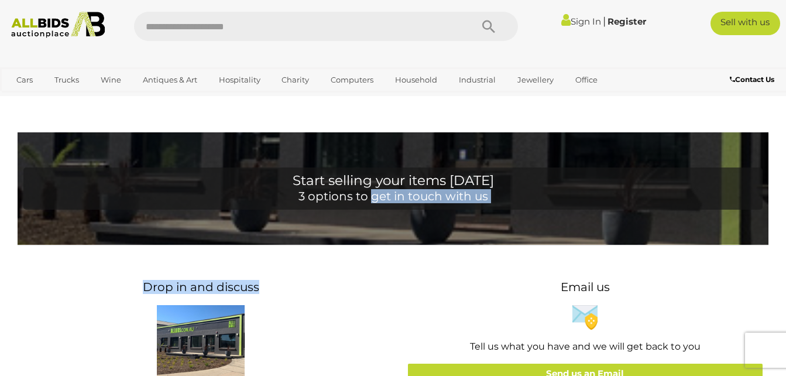
drag, startPoint x: 0, startPoint y: 0, endPoint x: 466, endPoint y: 210, distance: 511.3
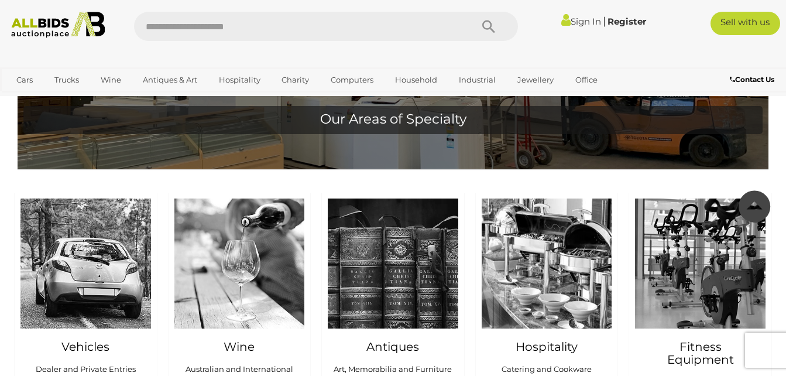
scroll to position [1030, 0]
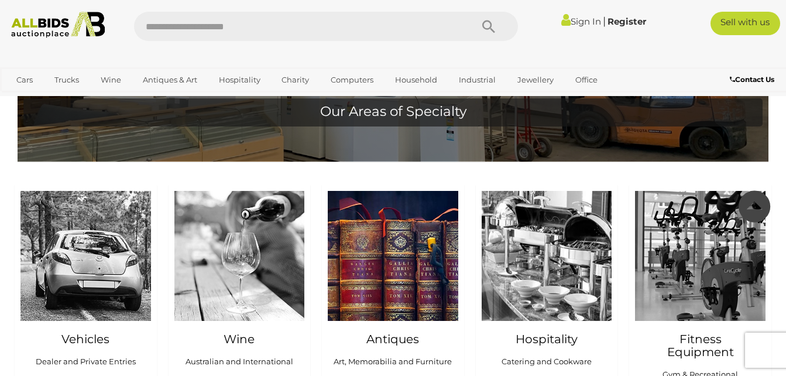
click at [403, 277] on img at bounding box center [393, 256] width 131 height 131
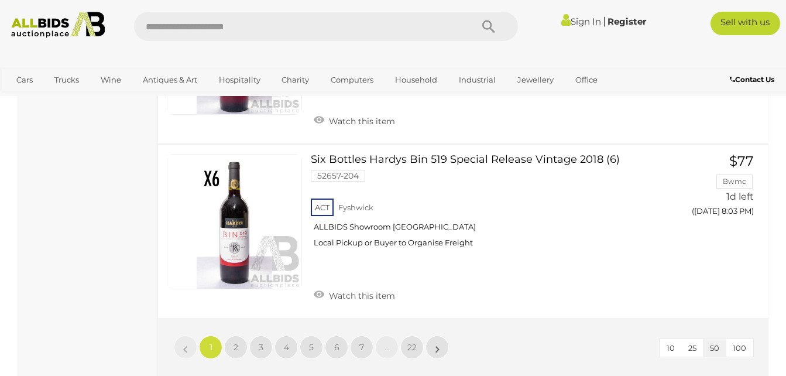
scroll to position [8941, 0]
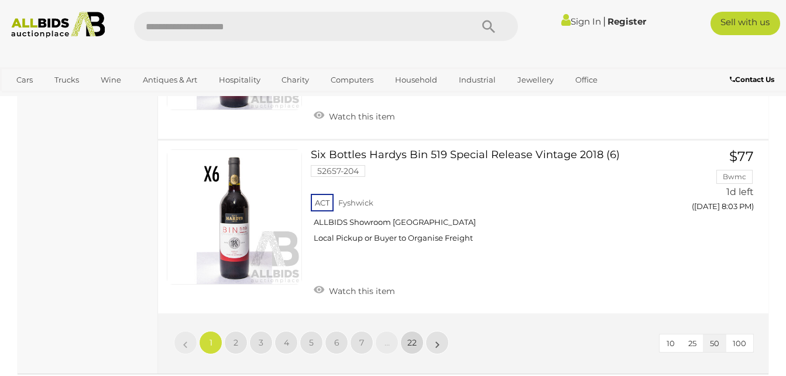
click at [412, 337] on span "22" at bounding box center [412, 342] width 9 height 11
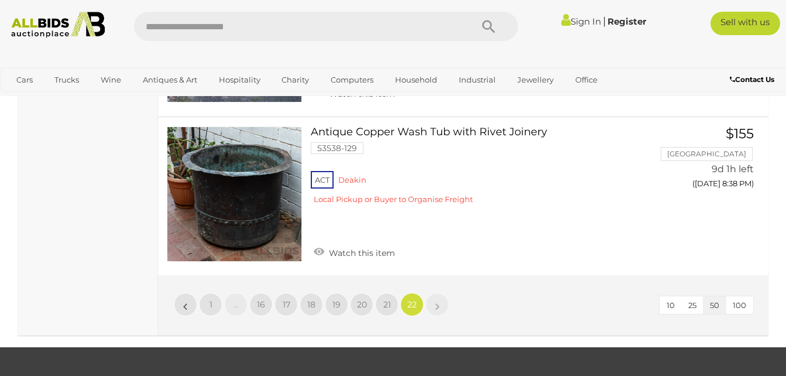
scroll to position [3639, 0]
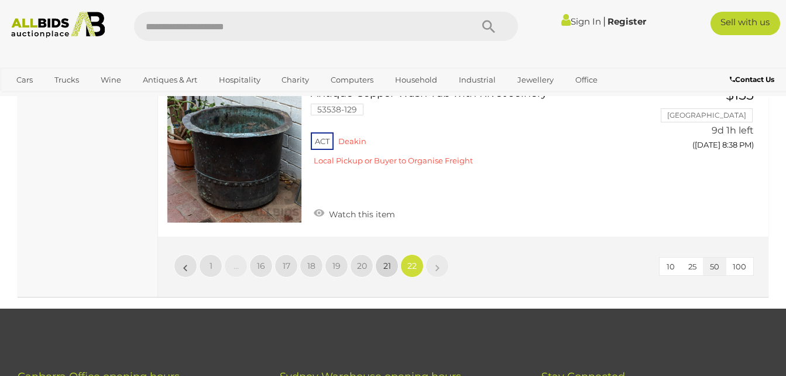
click at [389, 261] on span "21" at bounding box center [388, 266] width 8 height 11
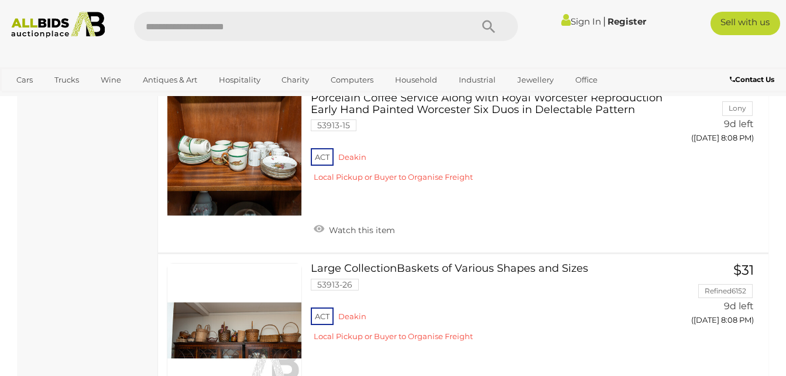
scroll to position [1877, 0]
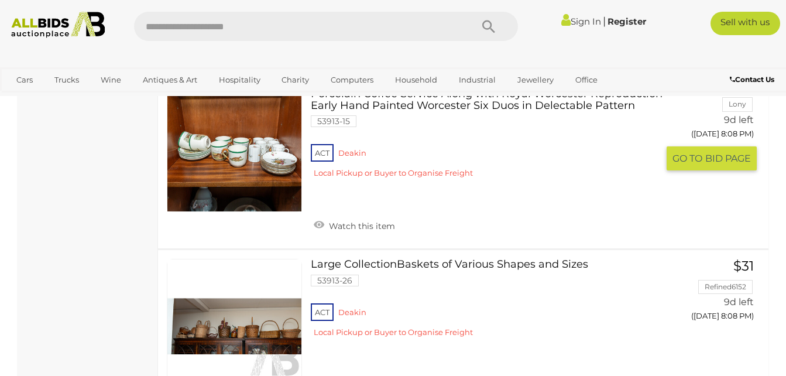
click at [255, 112] on link at bounding box center [234, 144] width 135 height 135
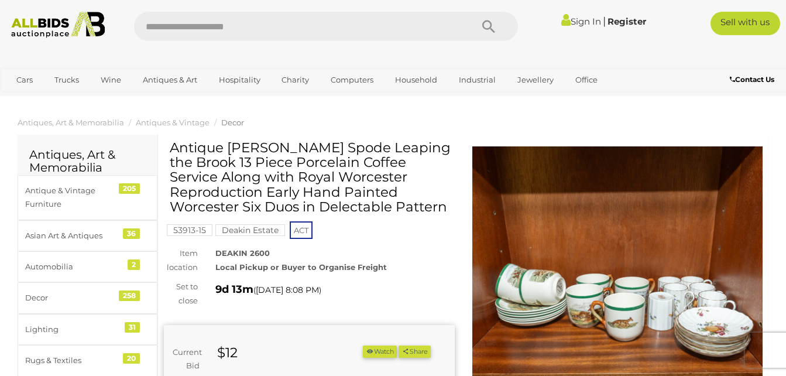
click at [678, 326] on img at bounding box center [618, 291] width 291 height 291
click at [678, 326] on div "1 / 4 Antique [PERSON_NAME] Spode Leaping the Brook 13 Piece Porcelain Coffee S…" at bounding box center [393, 188] width 786 height 376
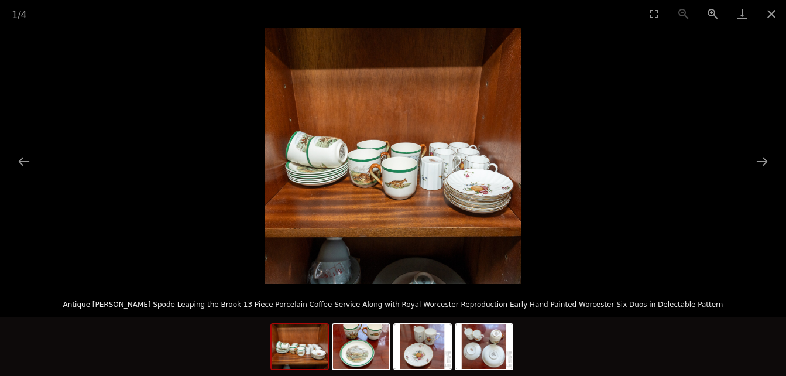
click at [678, 326] on div at bounding box center [393, 346] width 786 height 59
click at [410, 189] on img at bounding box center [393, 156] width 256 height 256
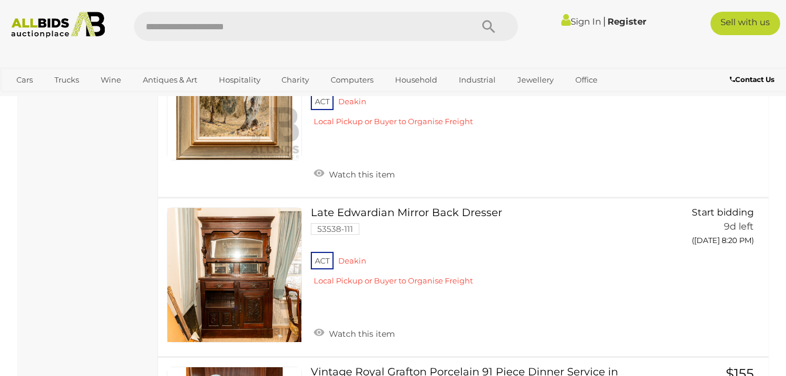
scroll to position [7287, 0]
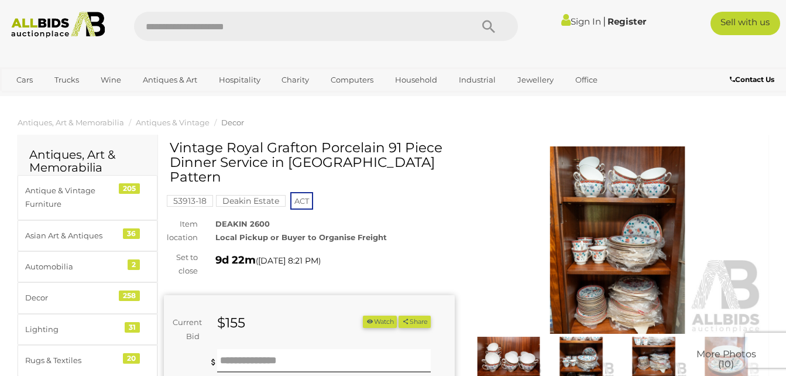
click at [594, 252] on img at bounding box center [618, 239] width 291 height 187
click at [594, 252] on div at bounding box center [393, 156] width 786 height 256
click at [594, 252] on img at bounding box center [618, 239] width 291 height 187
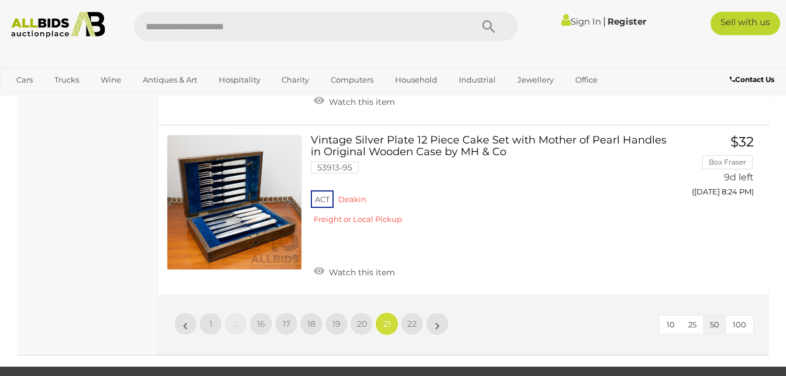
scroll to position [8512, 0]
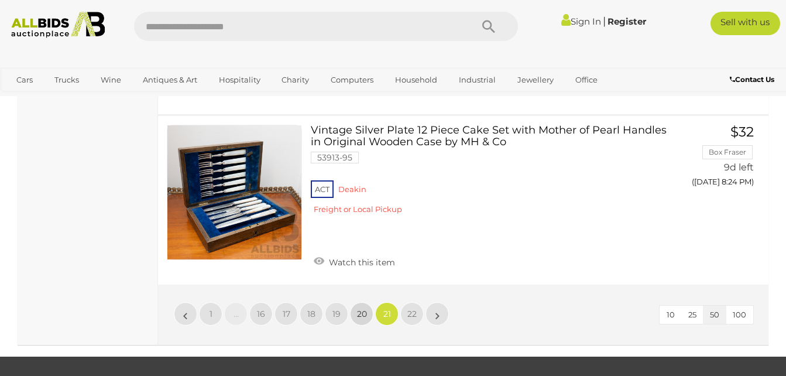
click at [358, 309] on span "20" at bounding box center [362, 314] width 10 height 11
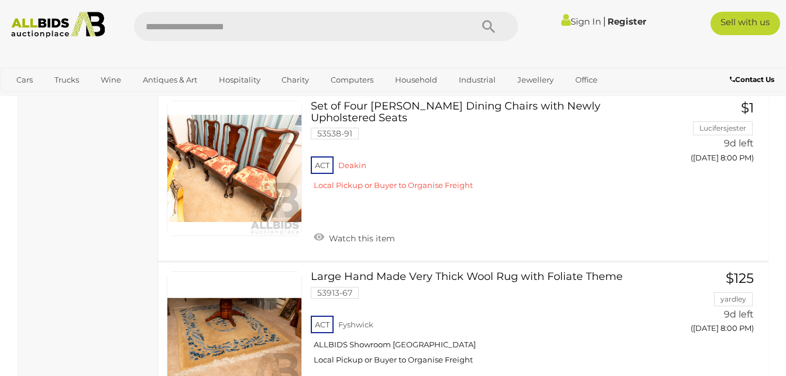
scroll to position [5831, 0]
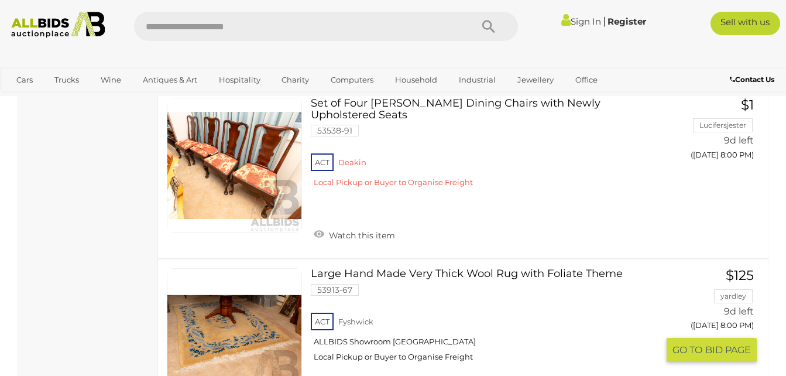
click at [217, 268] on link at bounding box center [234, 335] width 135 height 135
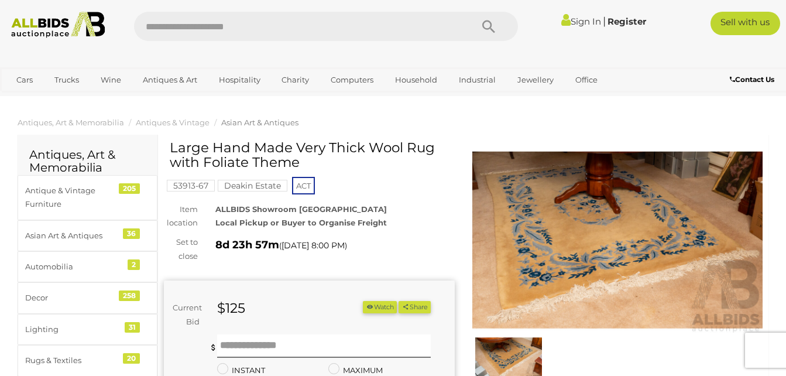
click at [609, 228] on img at bounding box center [618, 239] width 291 height 187
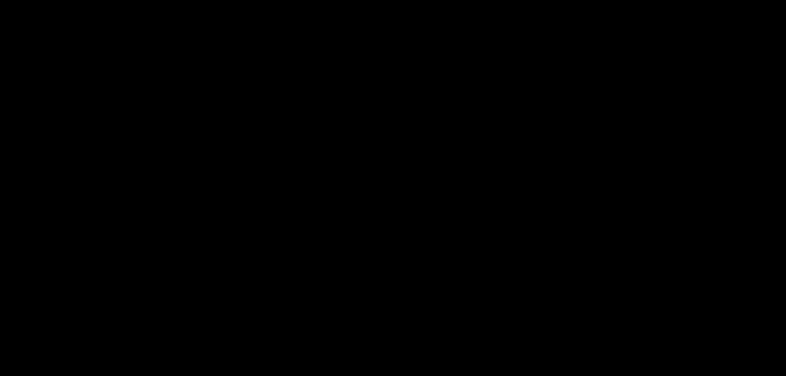
click at [609, 228] on div at bounding box center [393, 156] width 786 height 256
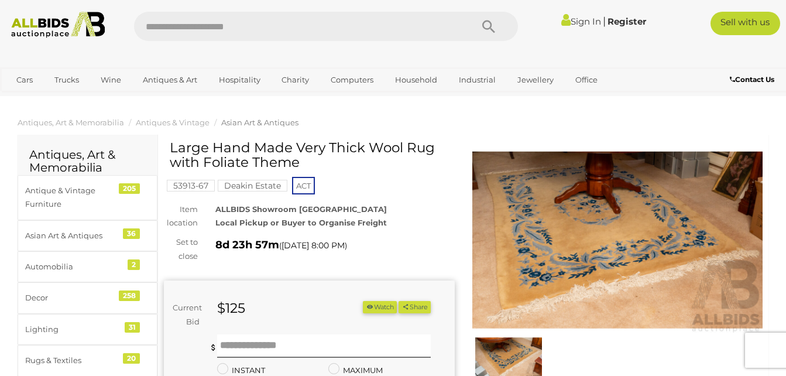
click at [609, 228] on img at bounding box center [618, 239] width 291 height 187
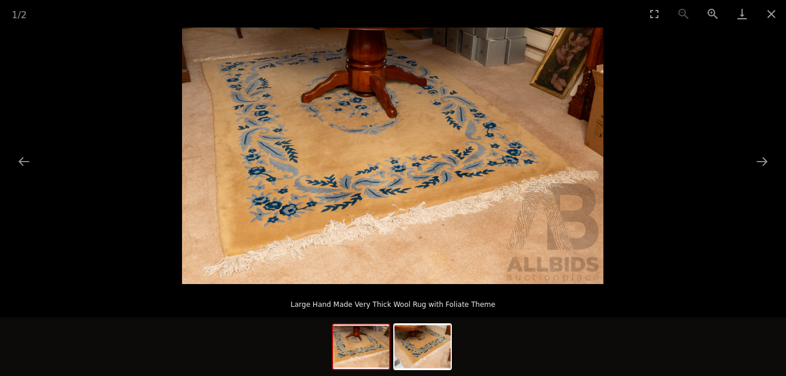
click at [378, 171] on img at bounding box center [393, 156] width 422 height 256
click at [429, 125] on img at bounding box center [393, 156] width 422 height 256
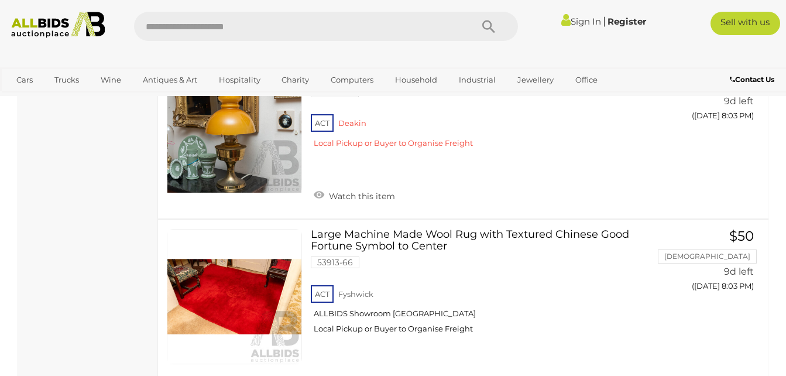
scroll to position [7717, 0]
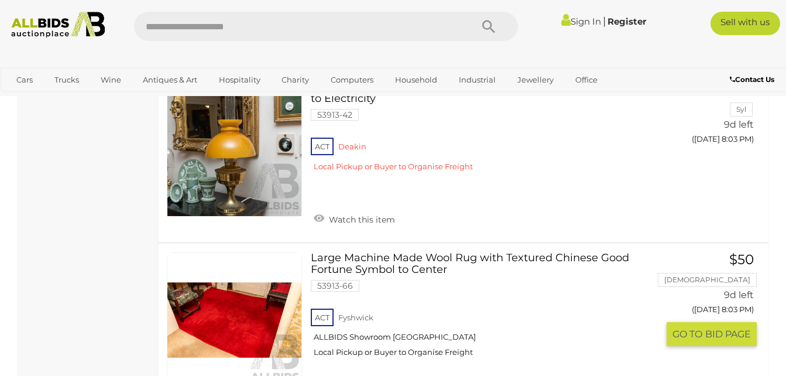
click at [226, 252] on link at bounding box center [234, 319] width 135 height 135
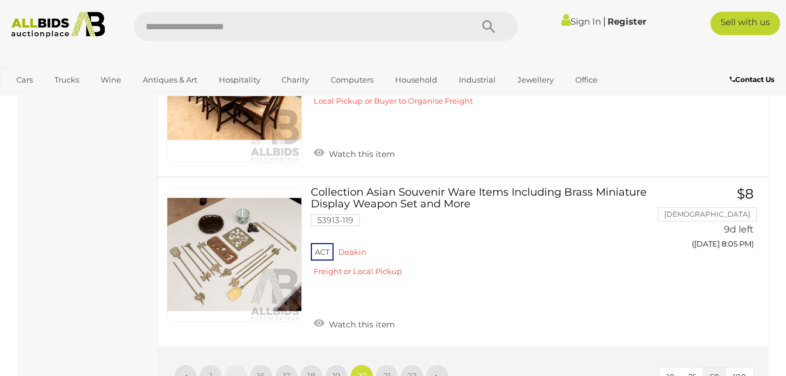
scroll to position [8666, 0]
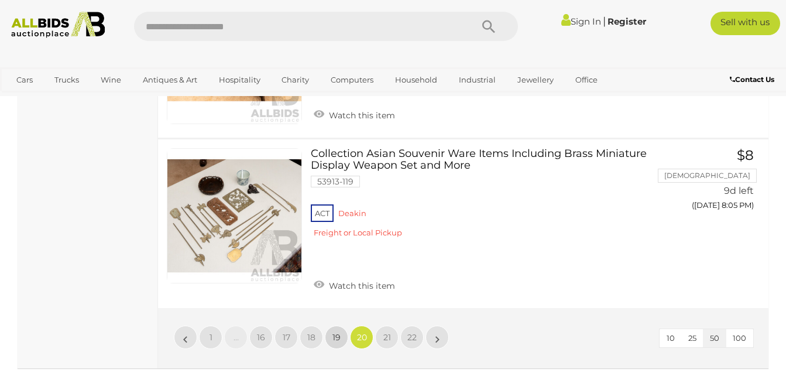
click at [336, 332] on span "19" at bounding box center [337, 337] width 8 height 11
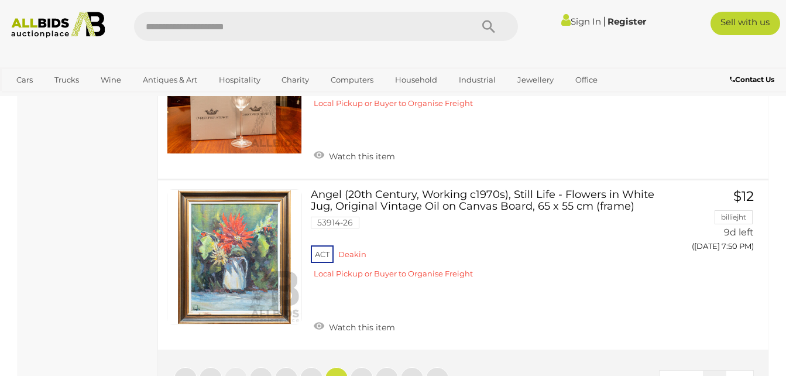
scroll to position [8672, 0]
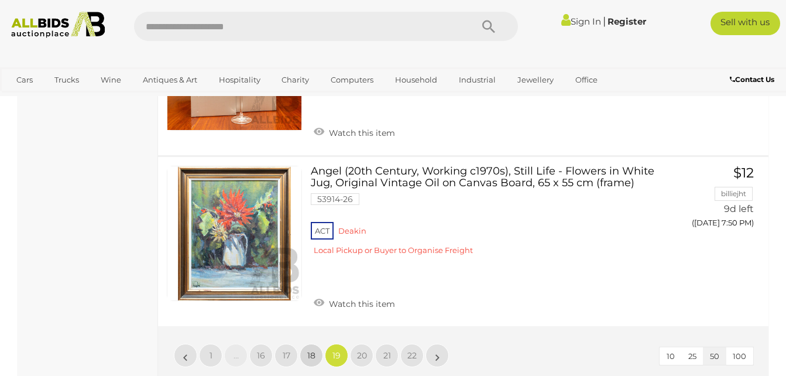
click at [309, 350] on span "18" at bounding box center [311, 355] width 8 height 11
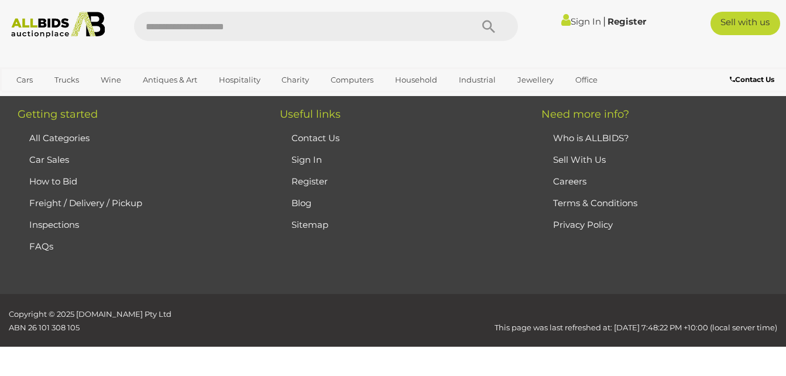
scroll to position [261, 0]
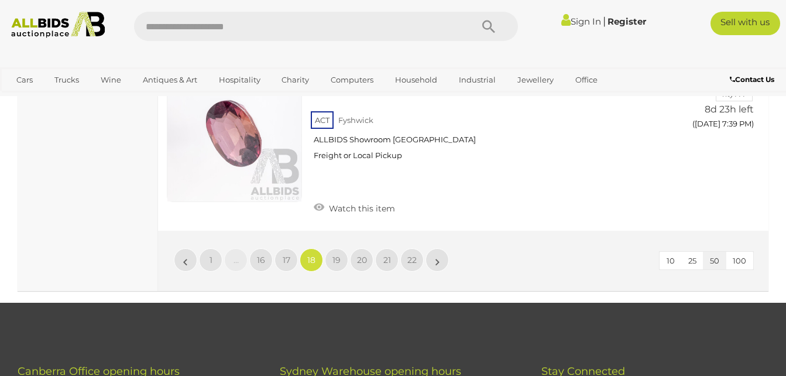
scroll to position [8774, 0]
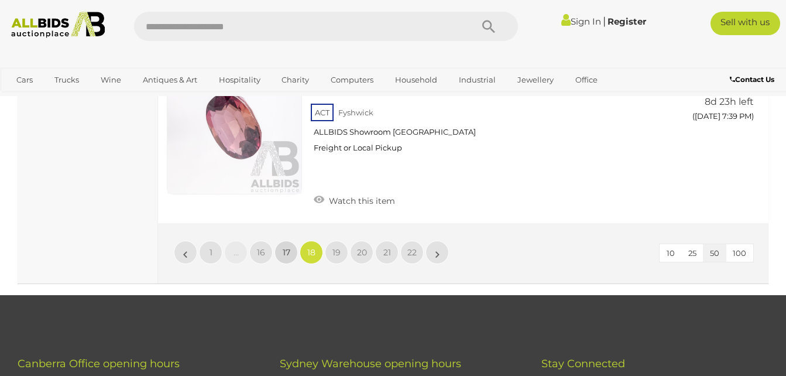
click at [283, 247] on span "17" at bounding box center [287, 252] width 8 height 11
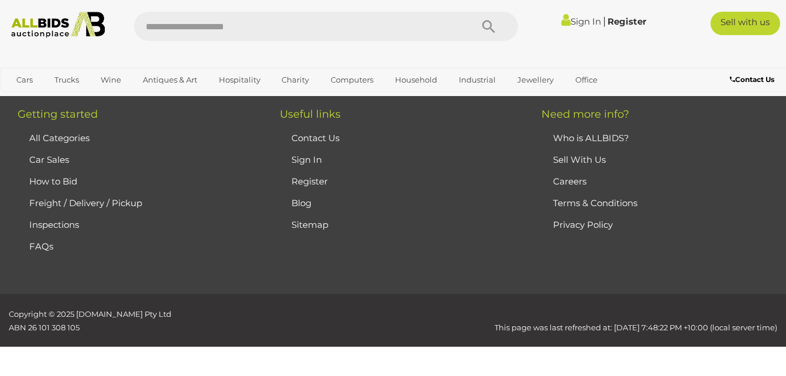
scroll to position [261, 0]
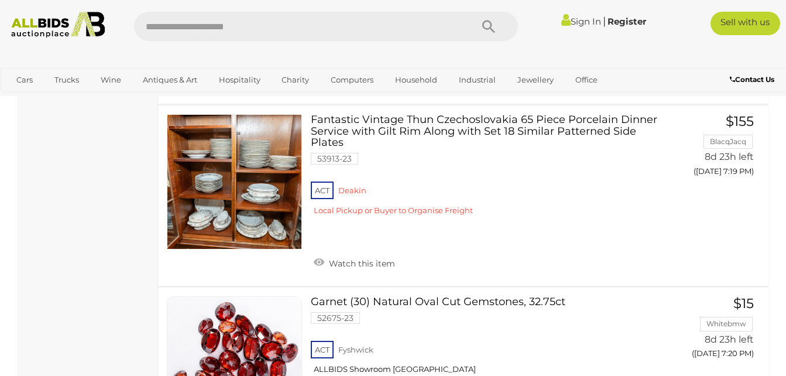
scroll to position [4544, 0]
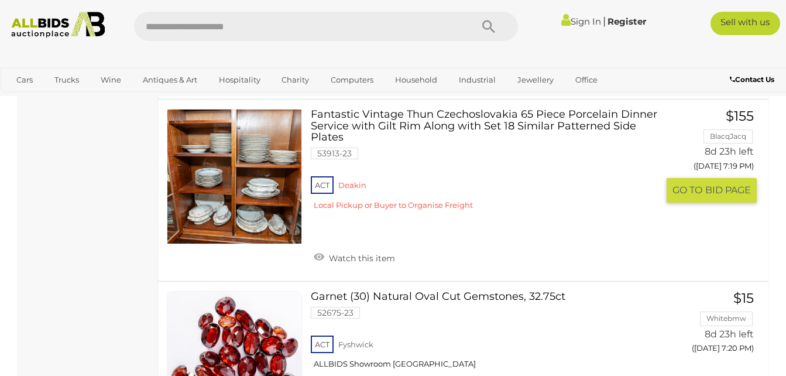
drag, startPoint x: 789, startPoint y: 366, endPoint x: 532, endPoint y: 200, distance: 305.3
click at [532, 200] on div "ACT Deakin Local Pickup or Buyer to Organise Freight" at bounding box center [484, 196] width 347 height 45
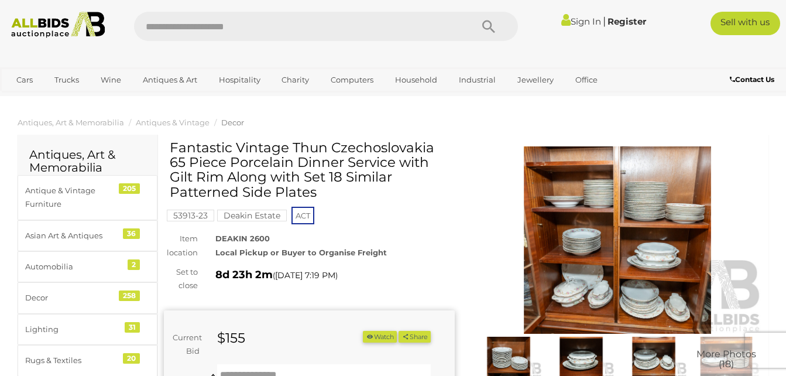
click at [605, 262] on img at bounding box center [618, 239] width 291 height 187
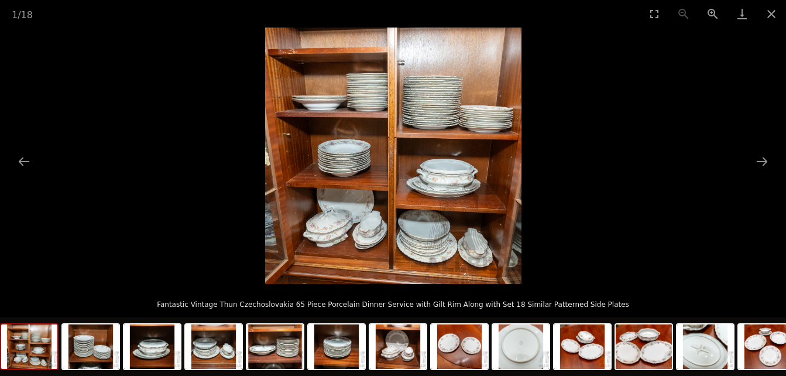
click at [406, 255] on img at bounding box center [393, 156] width 256 height 256
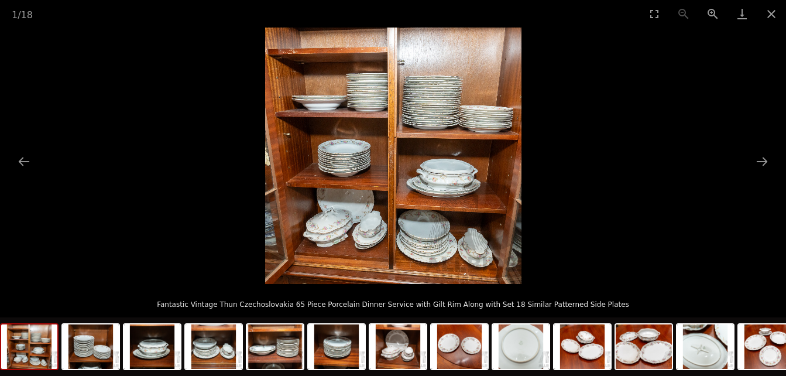
click at [161, 207] on picture at bounding box center [393, 156] width 786 height 256
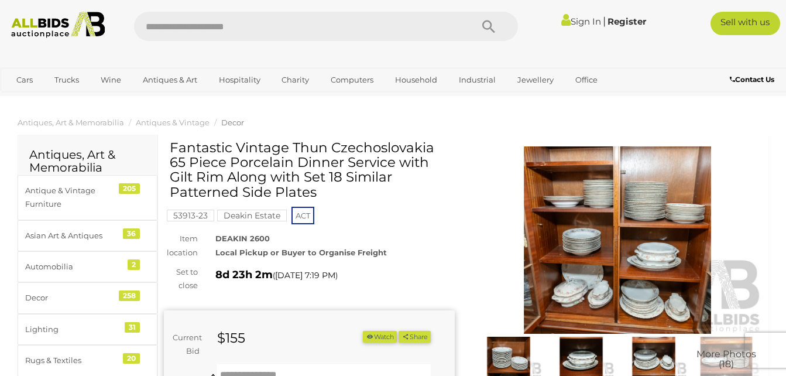
click at [506, 361] on img at bounding box center [508, 358] width 67 height 43
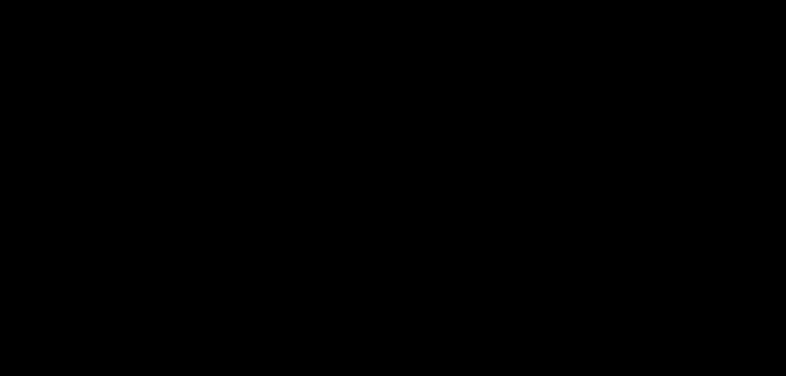
click at [506, 361] on div "2 / 18 Fantastic Vintage Thun Czechoslovakia 65 Piece Porcelain Dinner Service …" at bounding box center [393, 188] width 786 height 376
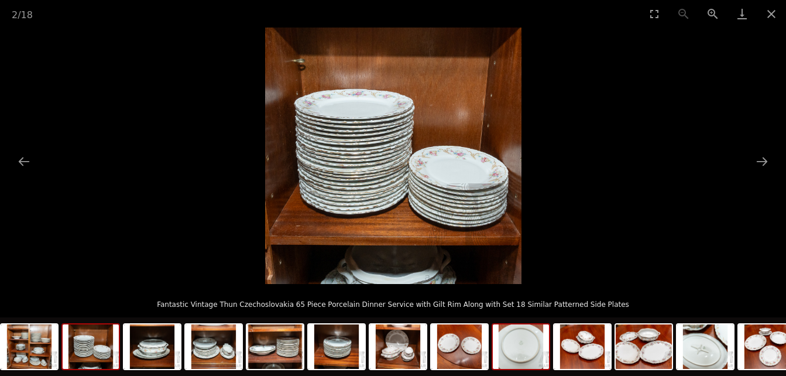
click at [522, 350] on img at bounding box center [521, 346] width 56 height 44
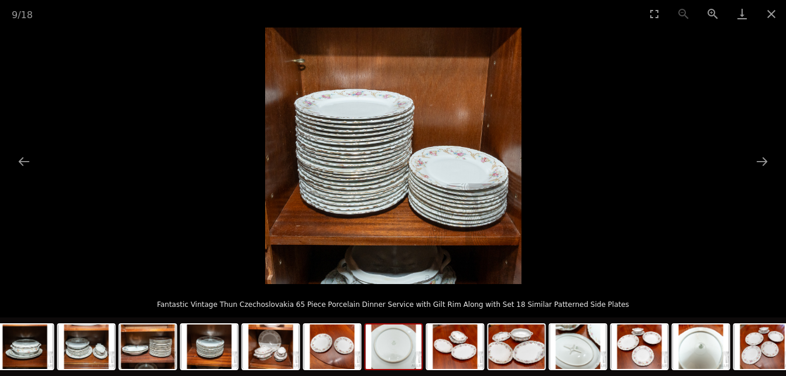
click at [522, 350] on div at bounding box center [426, 347] width 1107 height 61
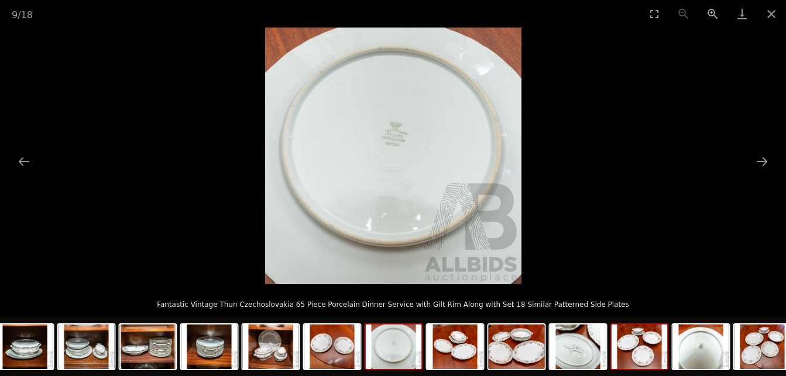
click at [647, 358] on img at bounding box center [640, 346] width 56 height 44
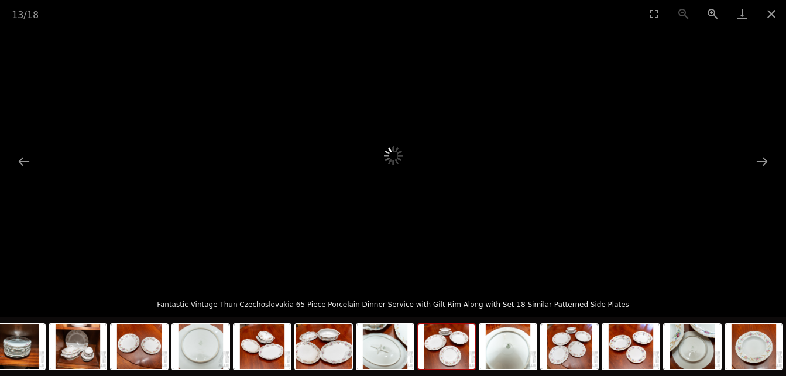
click at [647, 358] on div at bounding box center [233, 347] width 1107 height 61
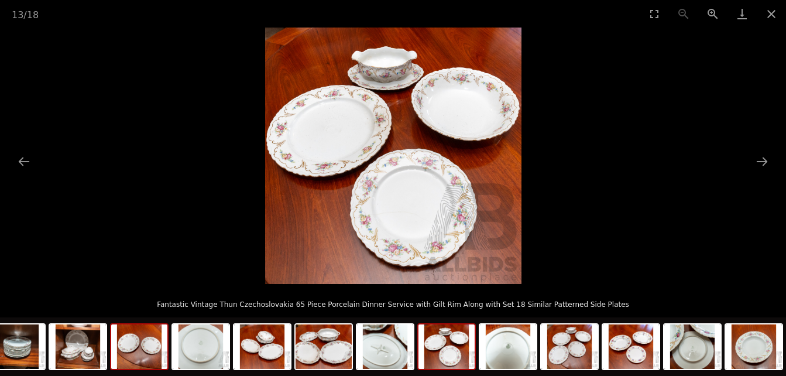
click at [145, 352] on img at bounding box center [139, 346] width 56 height 44
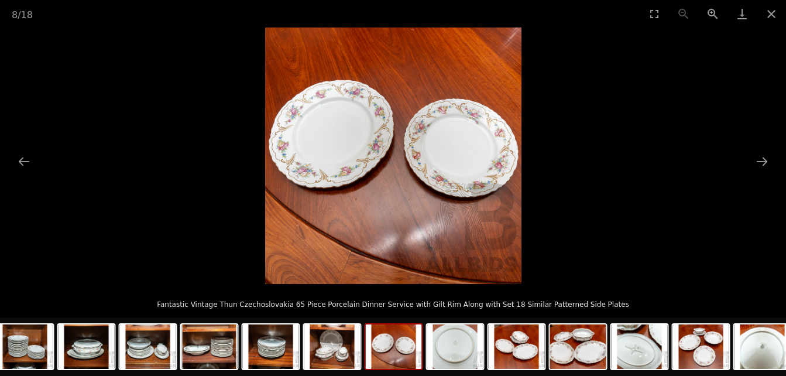
click at [432, 194] on img at bounding box center [393, 156] width 256 height 256
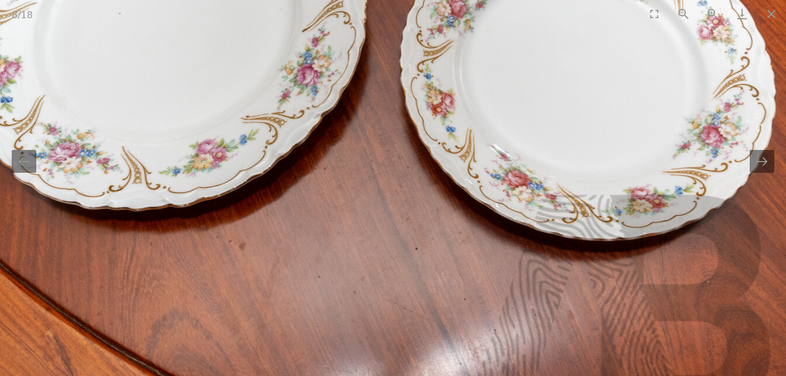
click at [432, 194] on img at bounding box center [364, 104] width 843 height 843
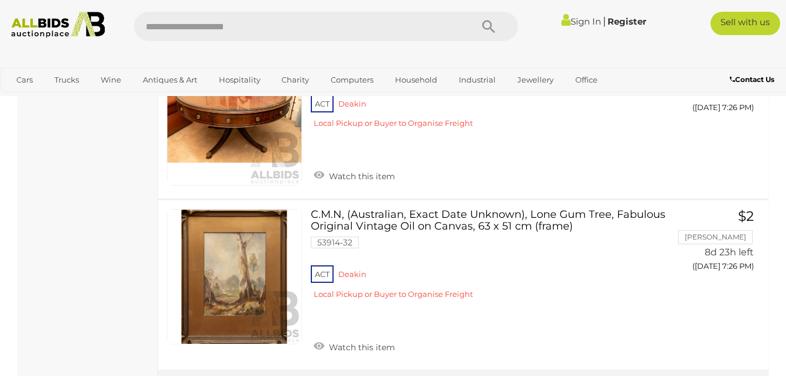
scroll to position [8585, 0]
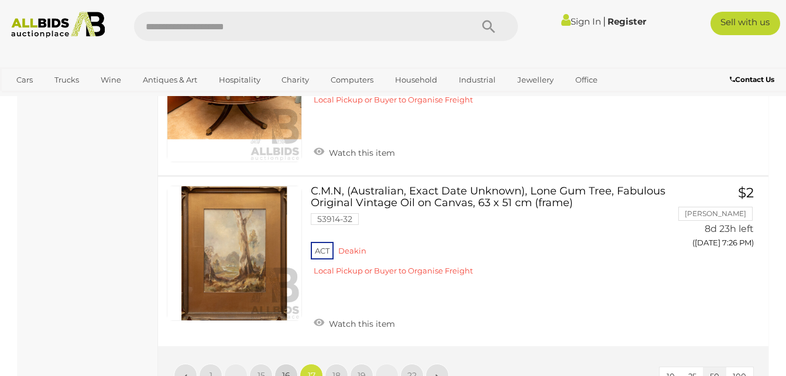
click at [285, 370] on span "16" at bounding box center [286, 375] width 8 height 11
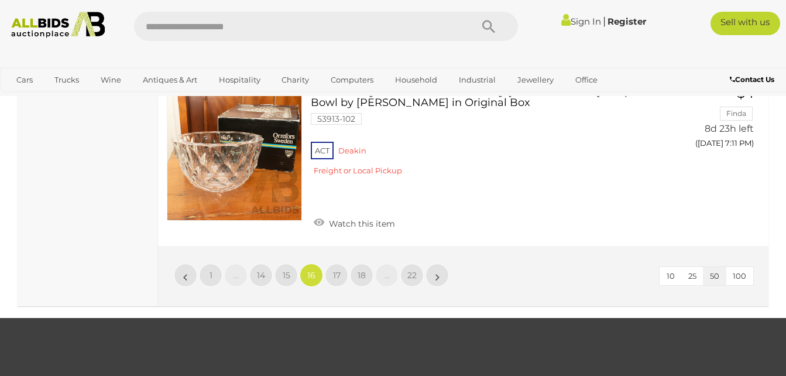
scroll to position [8759, 0]
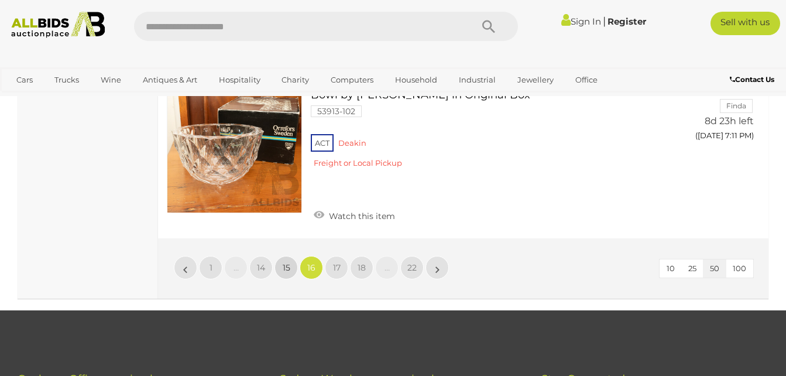
click at [283, 262] on span "15" at bounding box center [287, 267] width 8 height 11
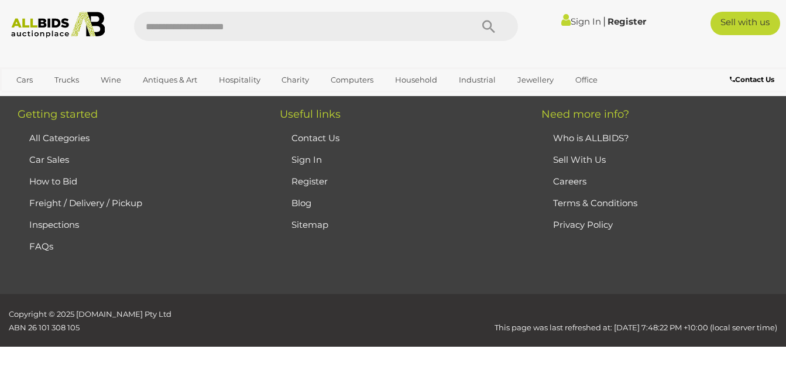
scroll to position [261, 0]
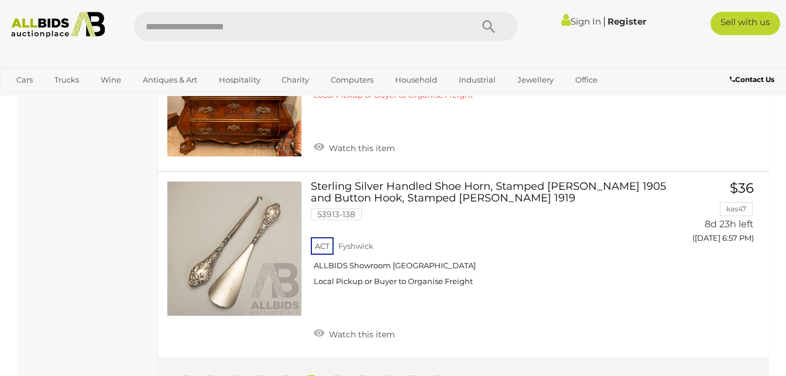
scroll to position [8618, 0]
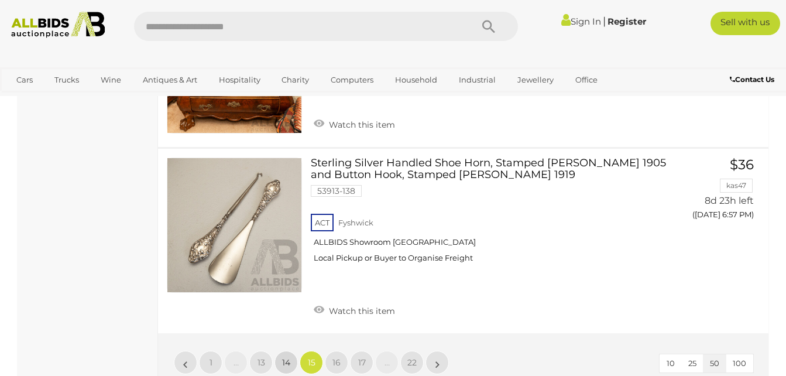
click at [290, 357] on span "14" at bounding box center [286, 362] width 8 height 11
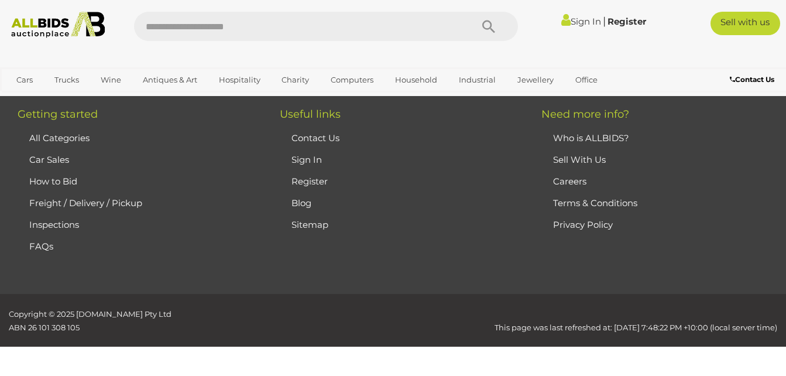
scroll to position [261, 0]
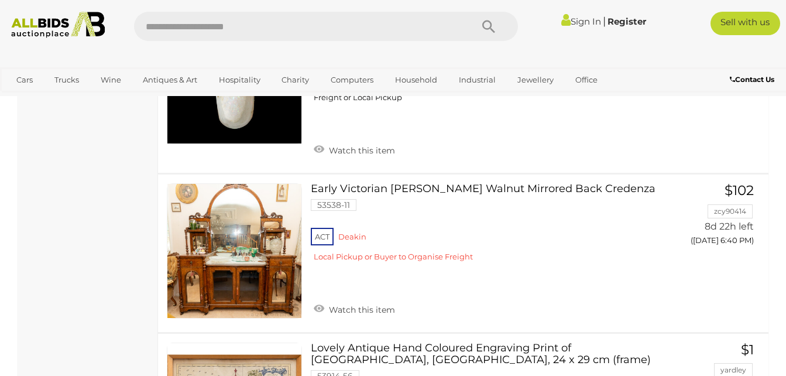
scroll to position [6526, 0]
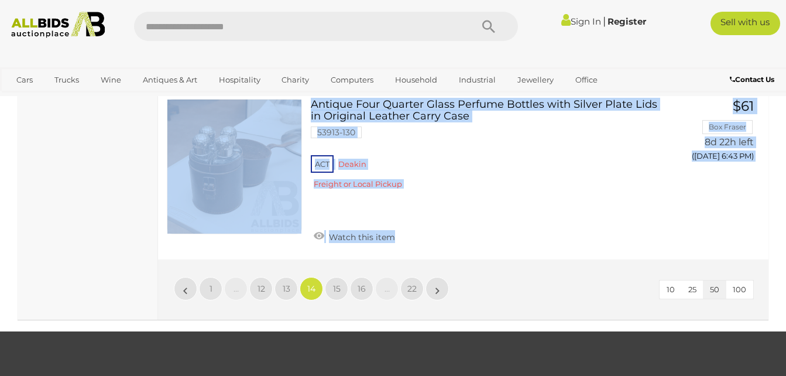
scroll to position [8780, 0]
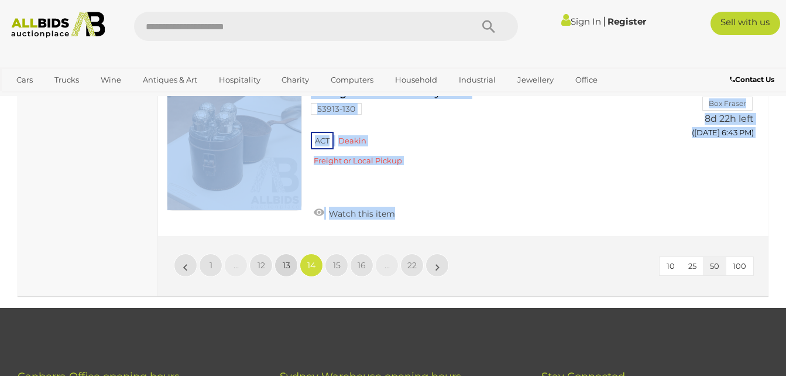
click at [286, 260] on span "13" at bounding box center [287, 265] width 8 height 11
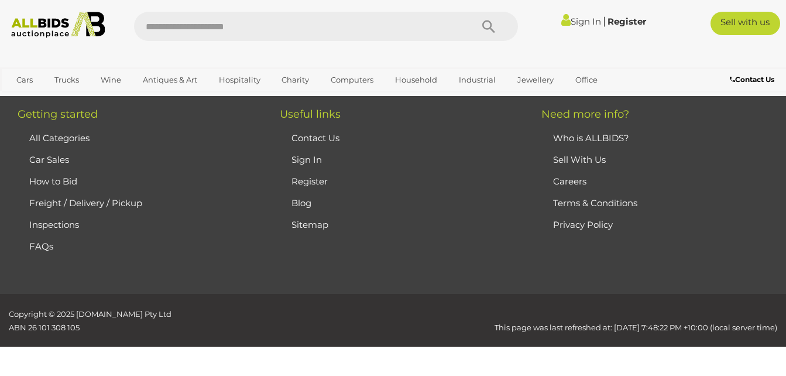
scroll to position [261, 0]
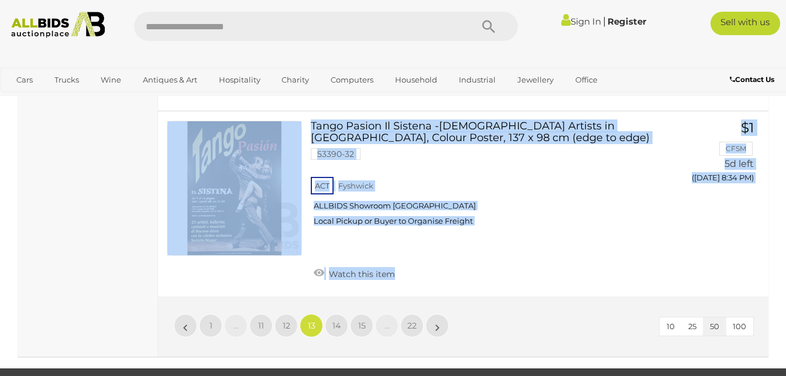
scroll to position [9290, 0]
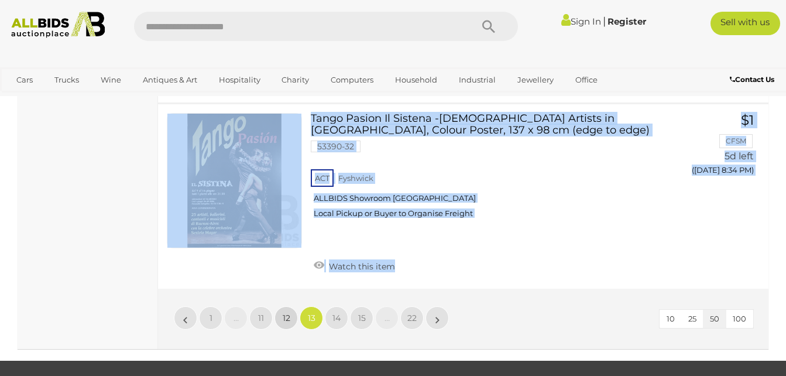
click at [286, 313] on span "12" at bounding box center [287, 318] width 8 height 11
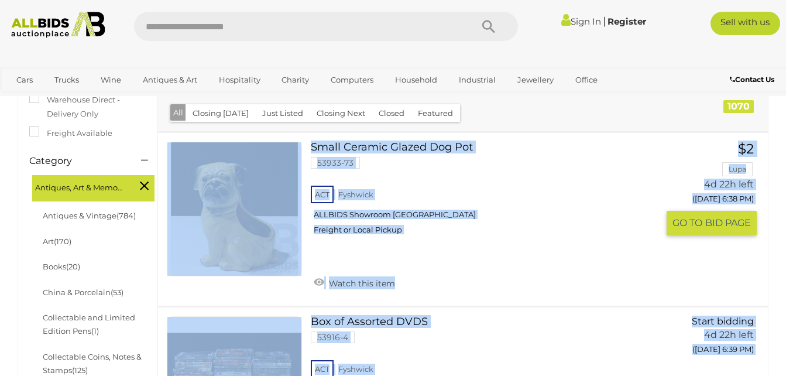
click at [218, 187] on link at bounding box center [234, 209] width 135 height 135
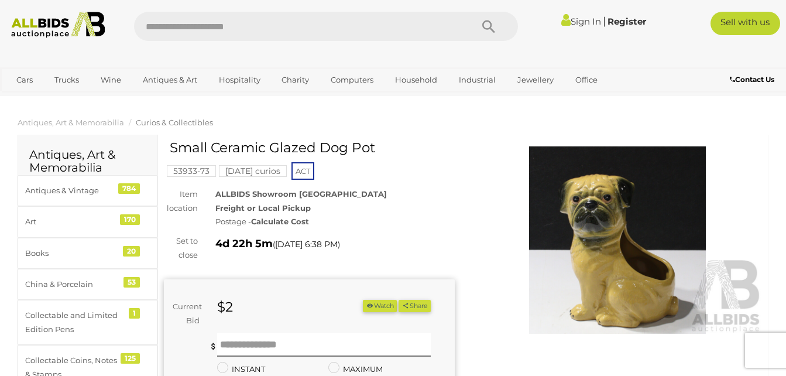
click at [603, 195] on img at bounding box center [618, 239] width 291 height 187
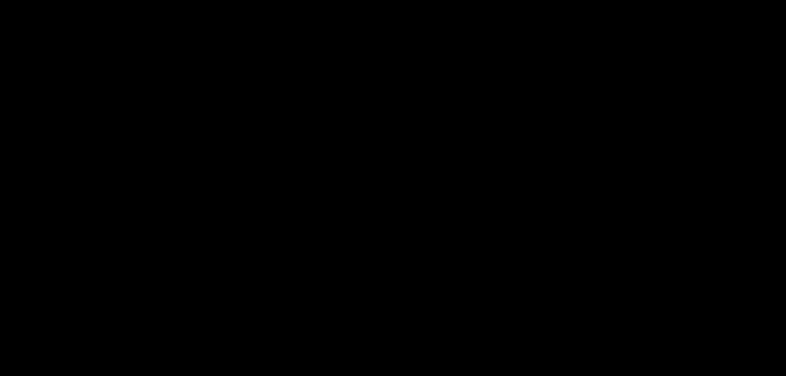
click at [603, 195] on div at bounding box center [393, 185] width 786 height 315
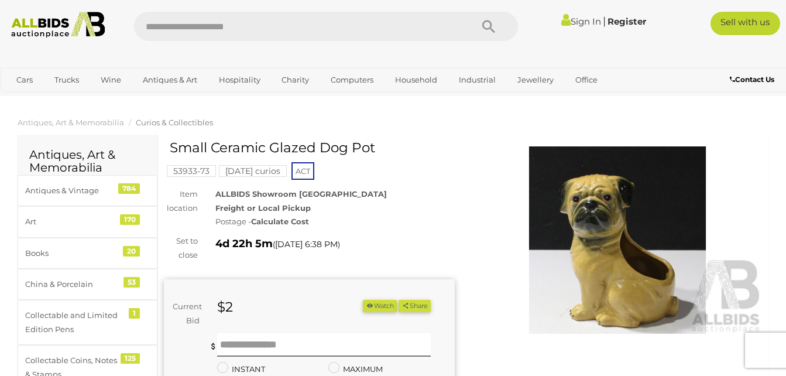
click at [603, 195] on img at bounding box center [618, 239] width 291 height 187
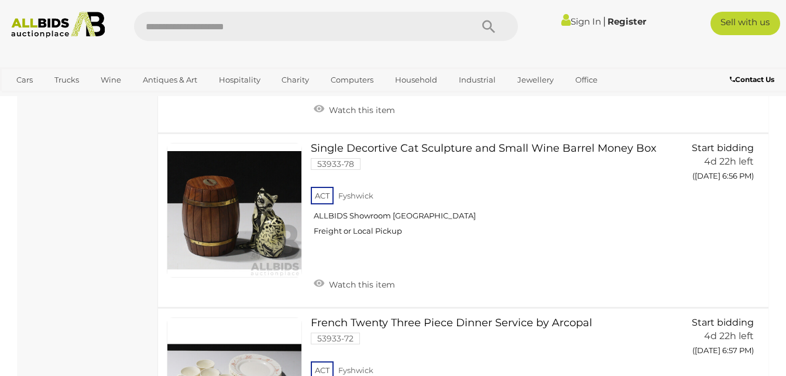
scroll to position [3566, 0]
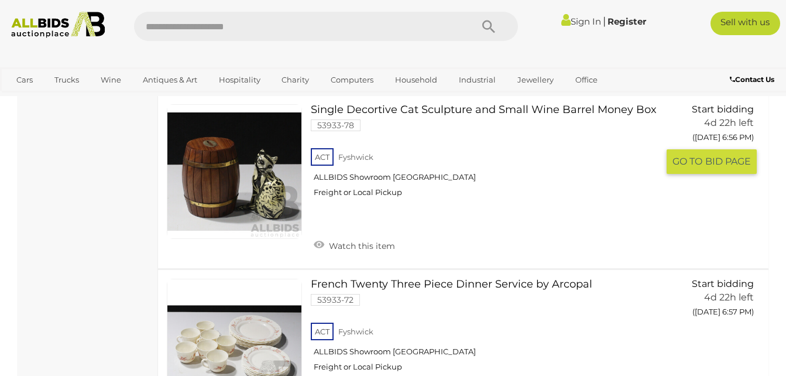
click at [581, 162] on div "ACT Fyshwick ALLBIDS Showroom Fyshwick Freight or Local Pickup" at bounding box center [484, 176] width 347 height 60
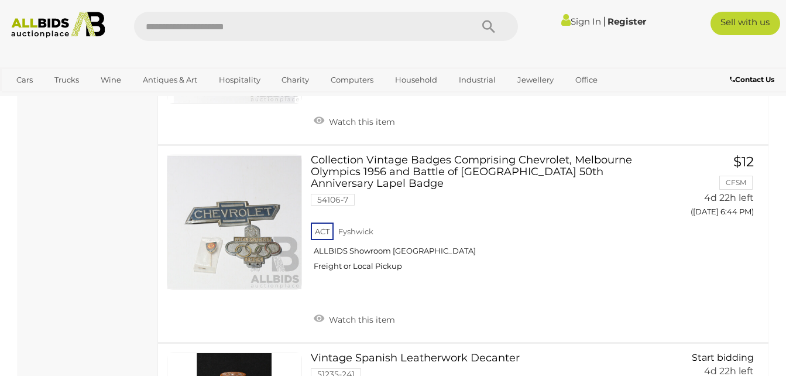
scroll to position [3563, 0]
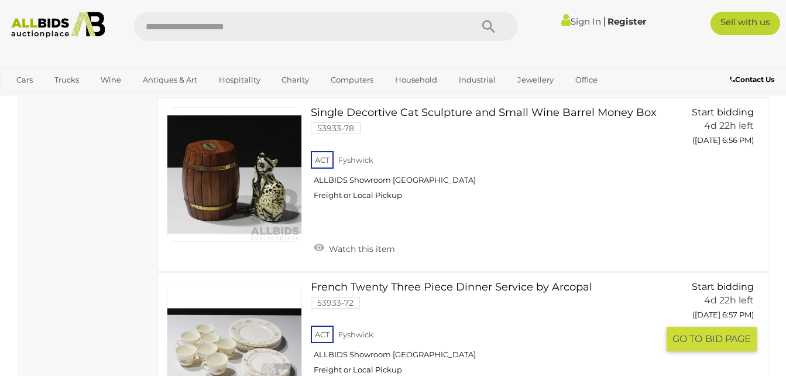
click at [239, 319] on link at bounding box center [234, 349] width 135 height 135
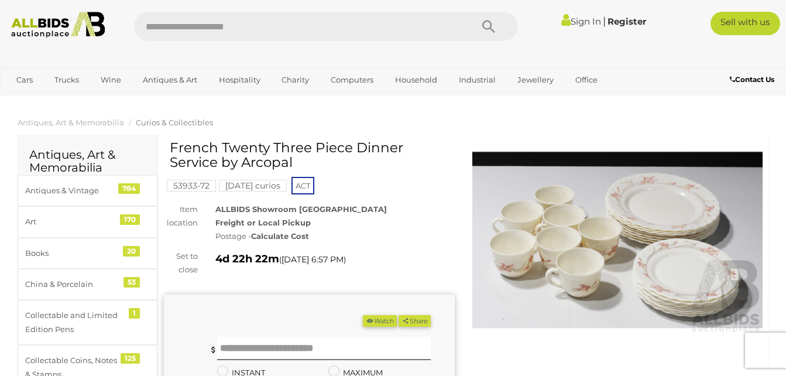
click at [667, 208] on img at bounding box center [618, 239] width 291 height 187
click at [667, 208] on div at bounding box center [393, 185] width 786 height 315
click at [679, 266] on img at bounding box center [618, 239] width 291 height 187
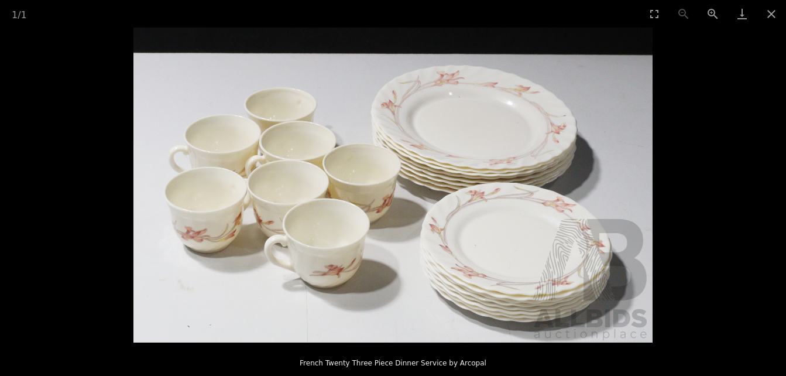
click at [535, 201] on img at bounding box center [392, 185] width 519 height 315
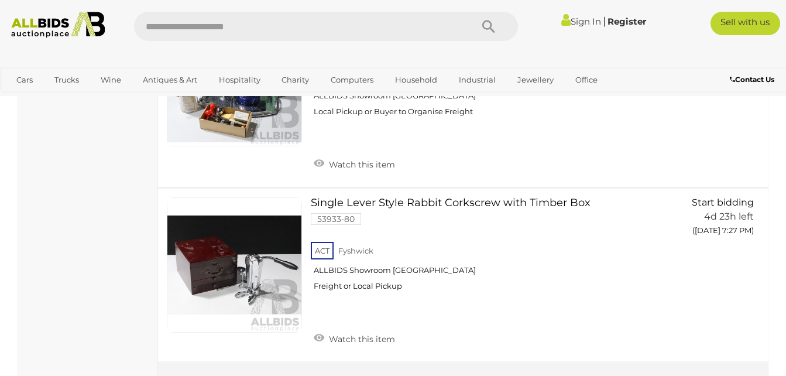
scroll to position [9060, 0]
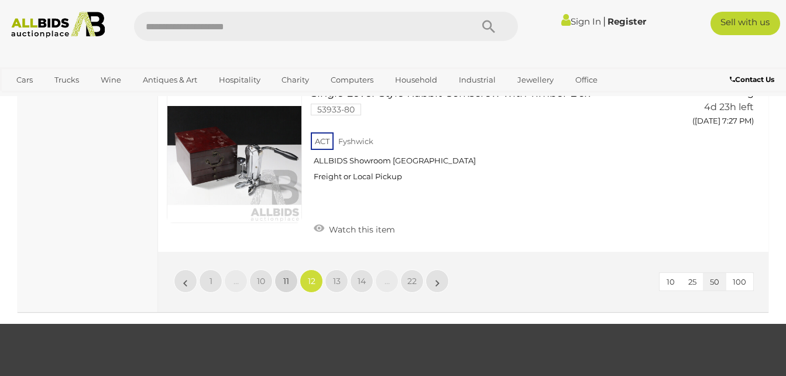
click at [289, 276] on span "11" at bounding box center [286, 281] width 6 height 11
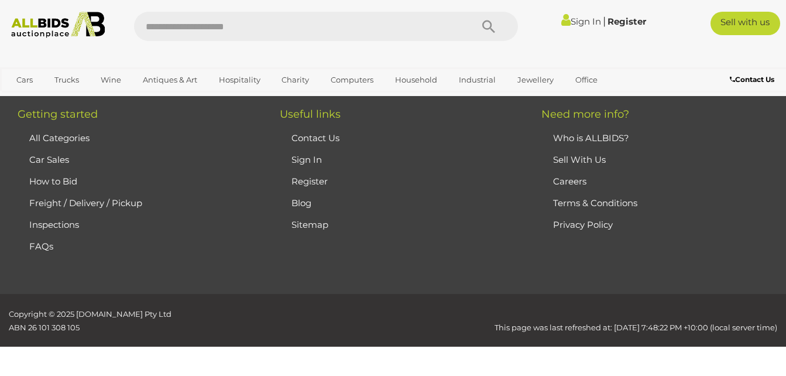
scroll to position [261, 0]
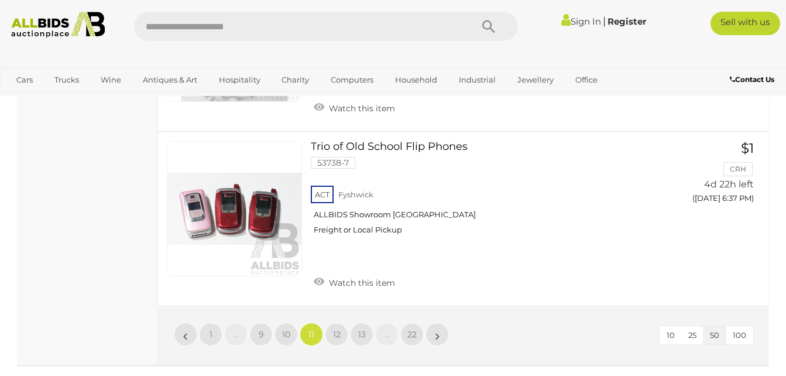
scroll to position [9146, 0]
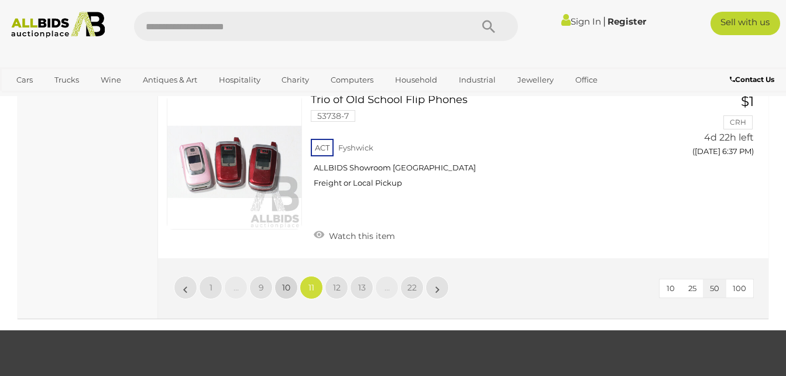
click at [287, 282] on span "10" at bounding box center [286, 287] width 8 height 11
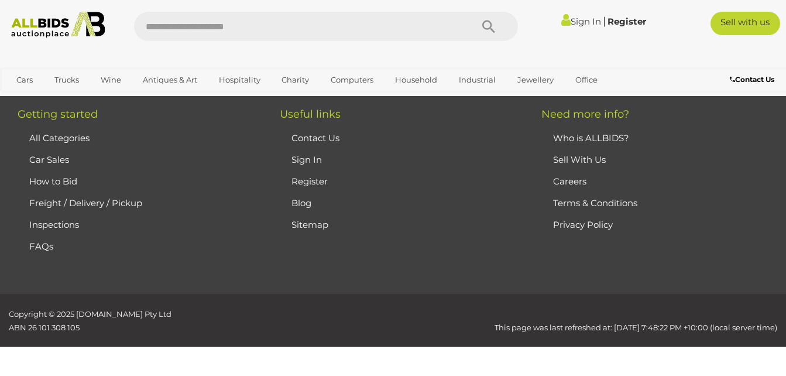
scroll to position [261, 0]
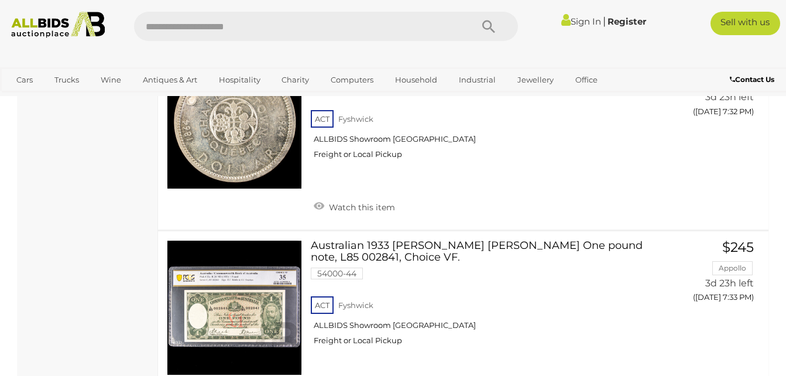
scroll to position [3671, 0]
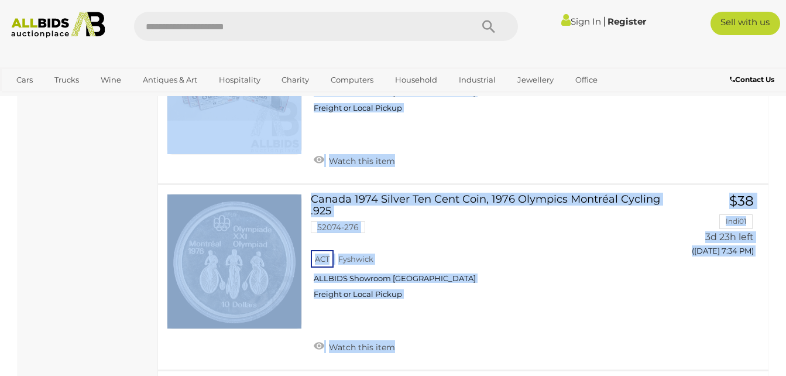
drag, startPoint x: 783, startPoint y: 373, endPoint x: 790, endPoint y: 367, distance: 10.0
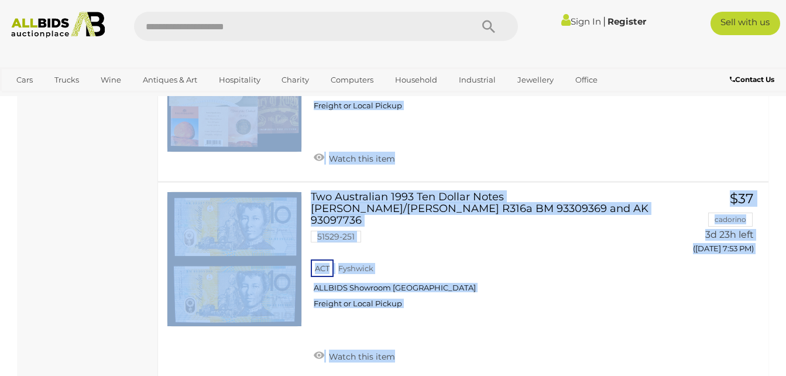
scroll to position [9201, 0]
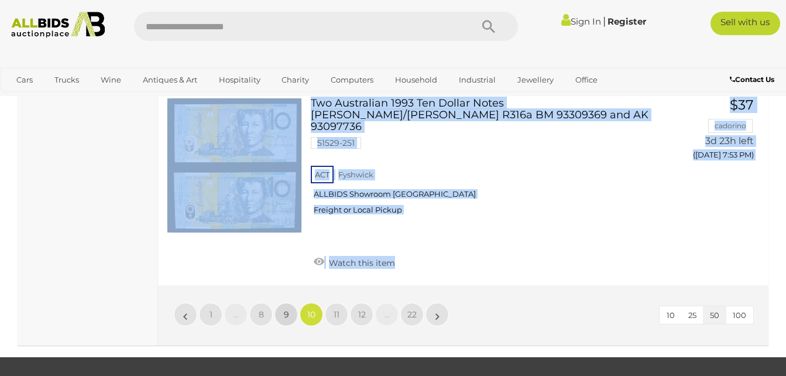
click at [286, 309] on span "9" at bounding box center [286, 314] width 5 height 11
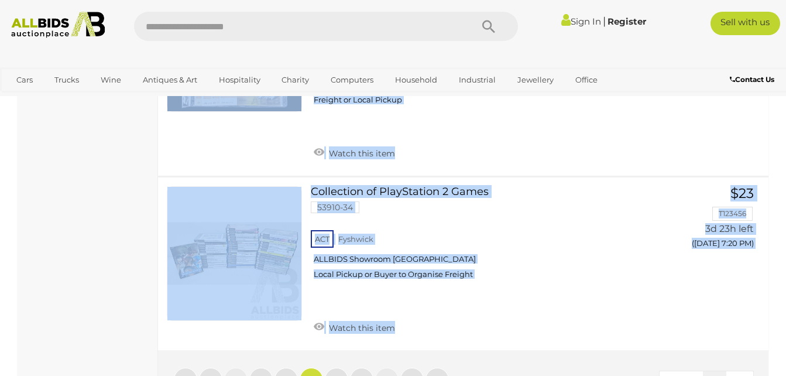
scroll to position [9272, 0]
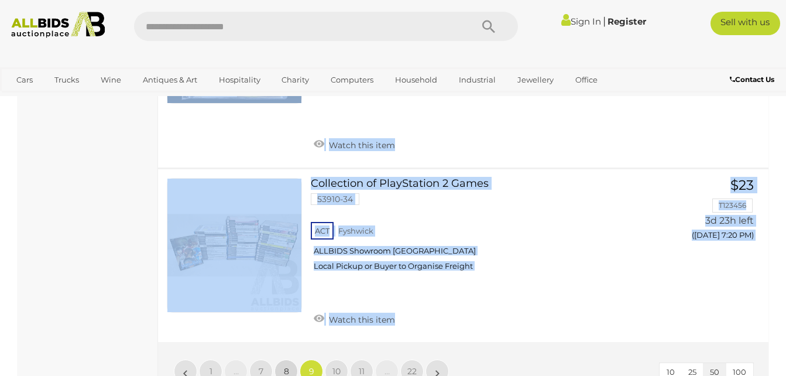
click at [285, 366] on span "8" at bounding box center [286, 371] width 5 height 11
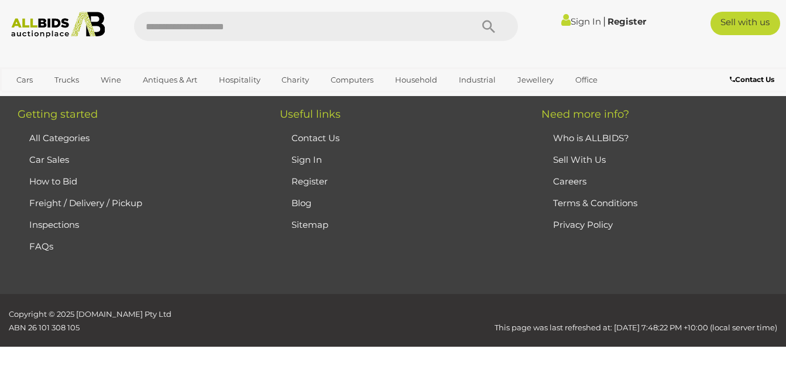
scroll to position [261, 0]
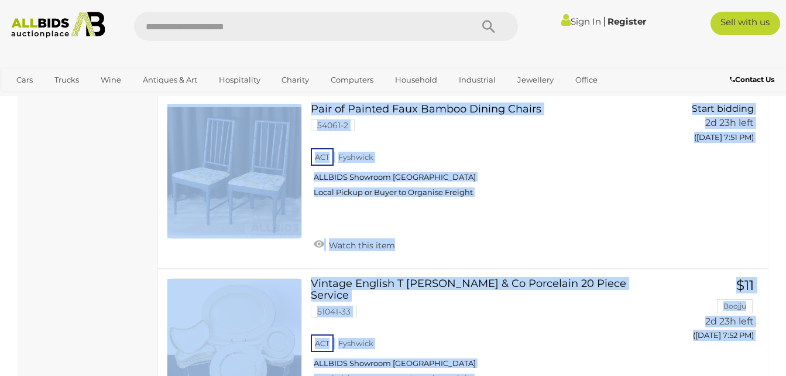
scroll to position [2671, 0]
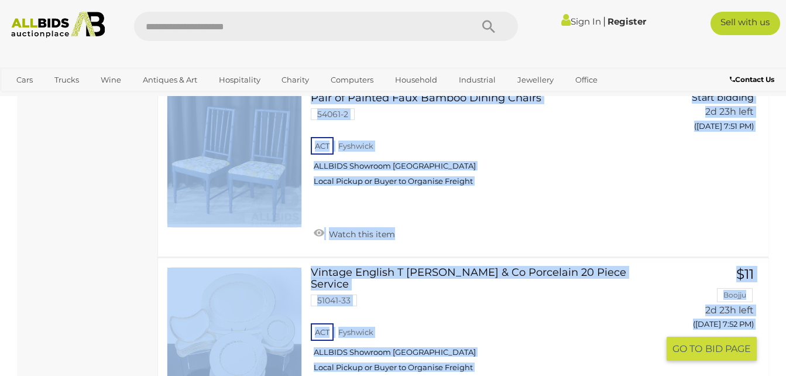
click at [232, 282] on link at bounding box center [234, 334] width 135 height 135
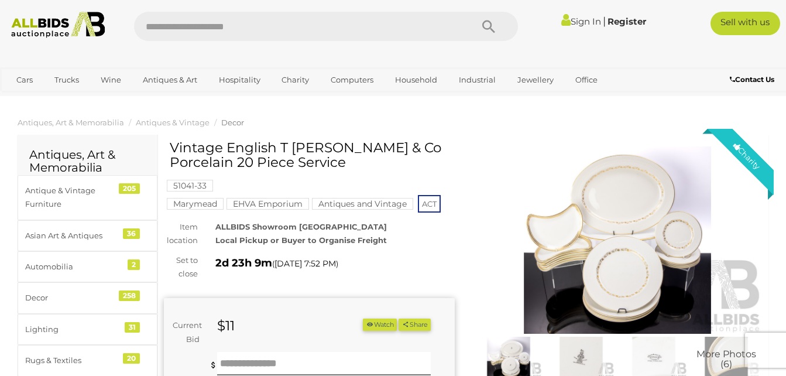
click at [646, 221] on img at bounding box center [618, 239] width 291 height 187
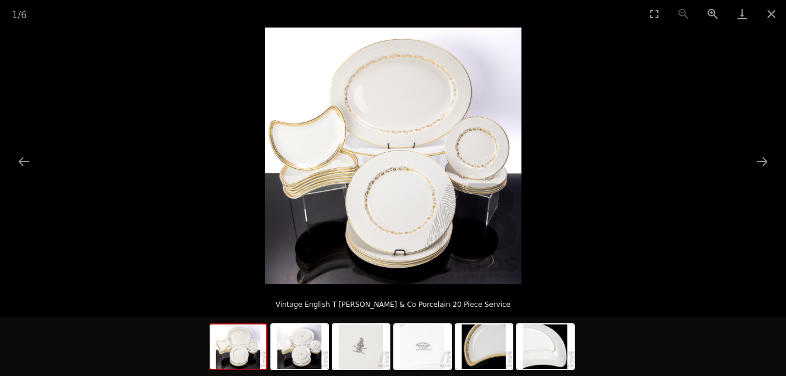
click at [391, 177] on img at bounding box center [393, 156] width 256 height 256
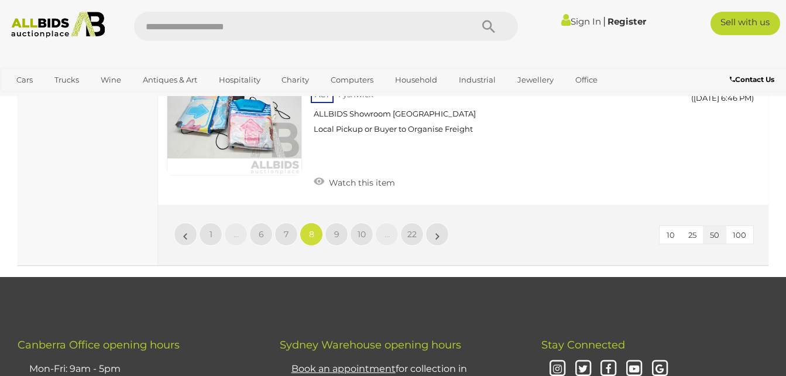
scroll to position [9251, 0]
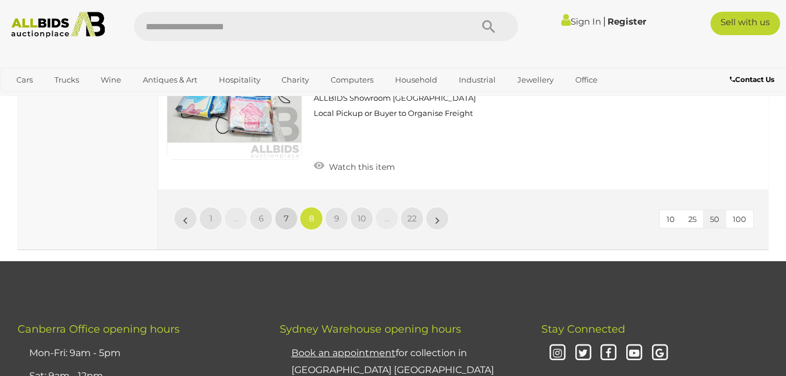
click at [288, 213] on span "7" at bounding box center [286, 218] width 5 height 11
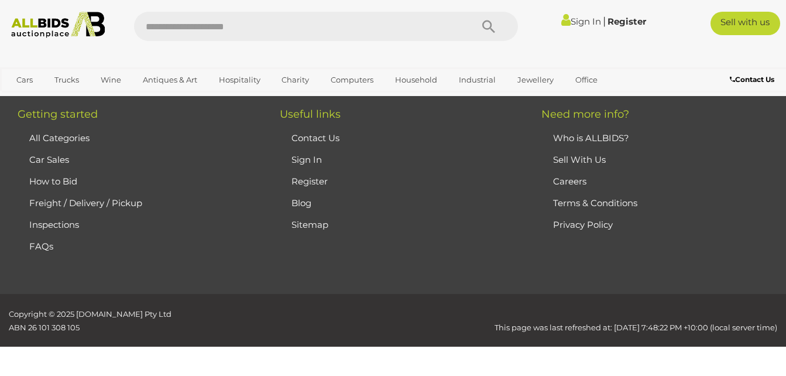
scroll to position [261, 0]
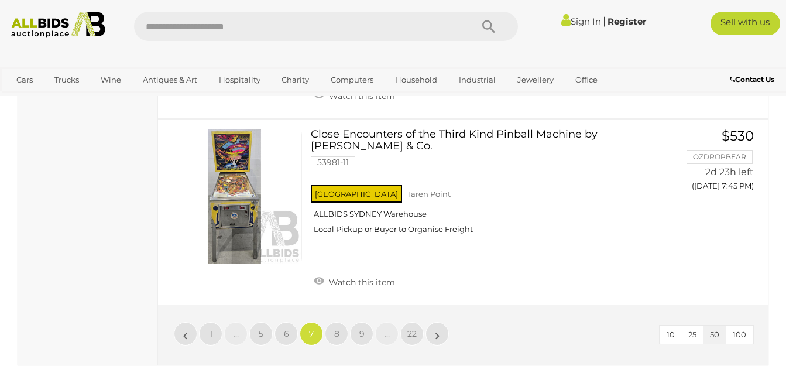
scroll to position [9329, 0]
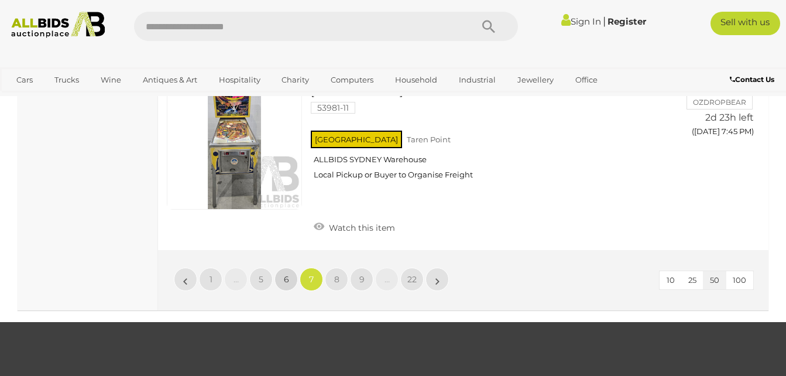
click at [285, 274] on span "6" at bounding box center [286, 279] width 5 height 11
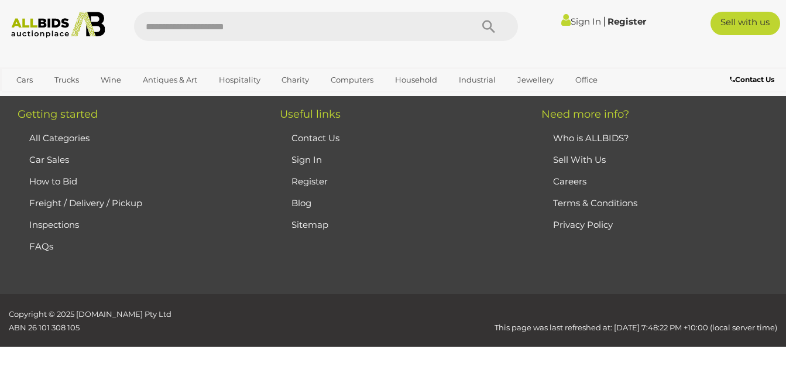
scroll to position [261, 0]
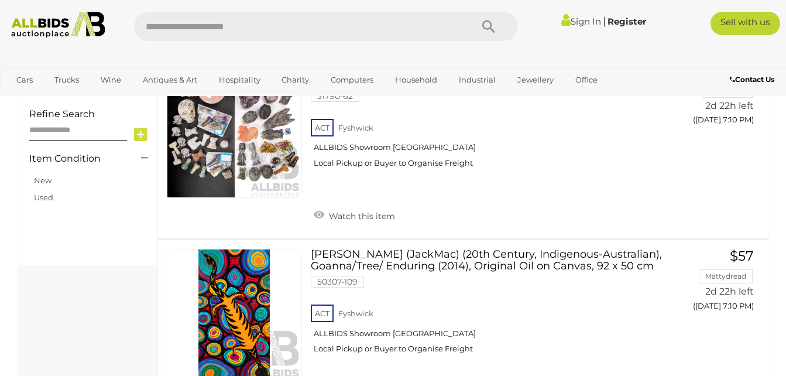
scroll to position [910, 0]
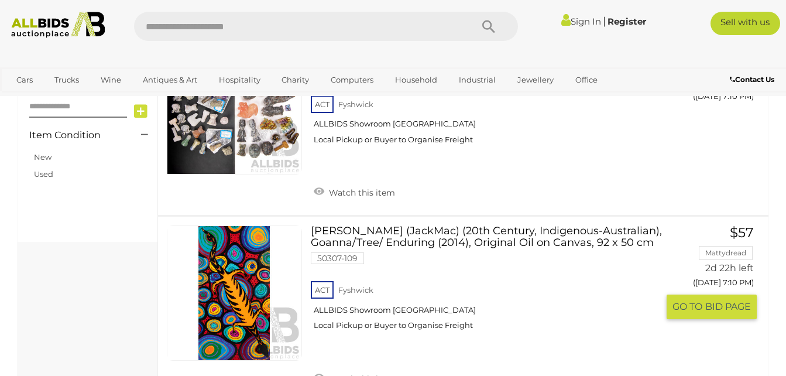
click at [229, 250] on link at bounding box center [234, 292] width 135 height 135
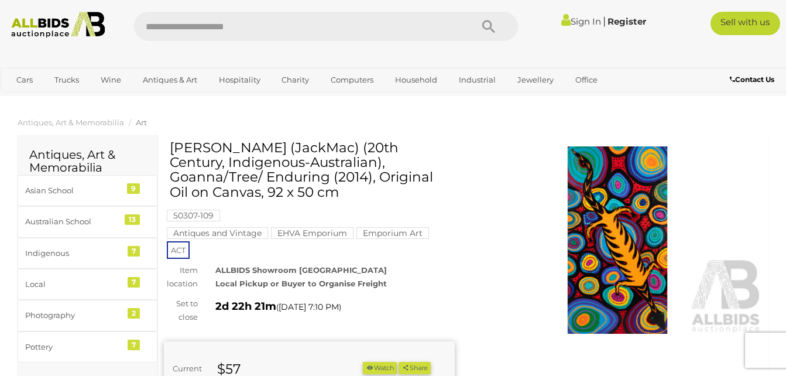
click at [628, 244] on img at bounding box center [618, 239] width 291 height 187
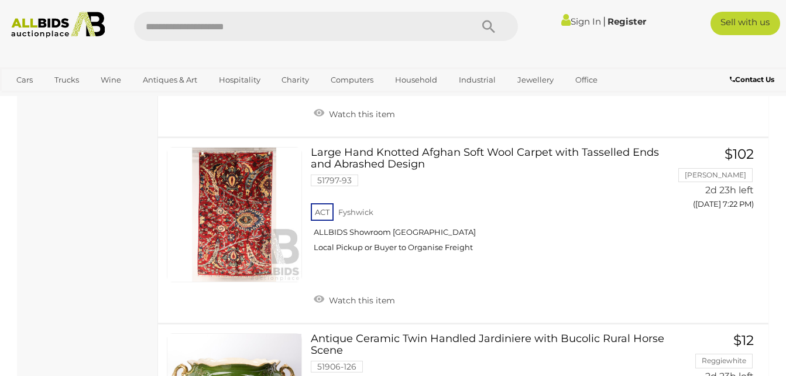
scroll to position [6717, 0]
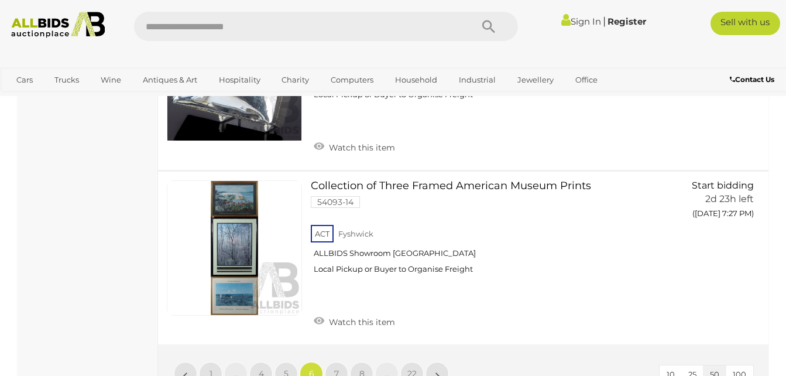
scroll to position [9205, 0]
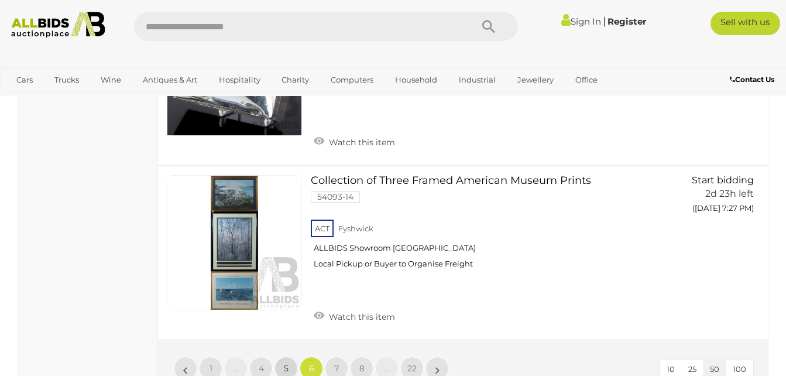
click at [288, 363] on span "5" at bounding box center [286, 368] width 5 height 11
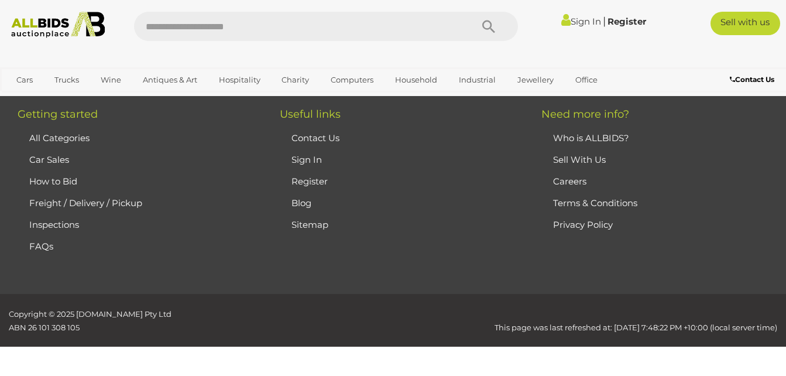
scroll to position [261, 0]
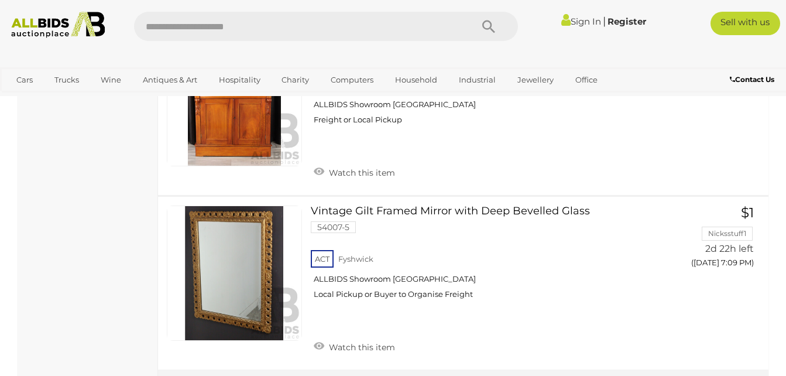
scroll to position [9310, 0]
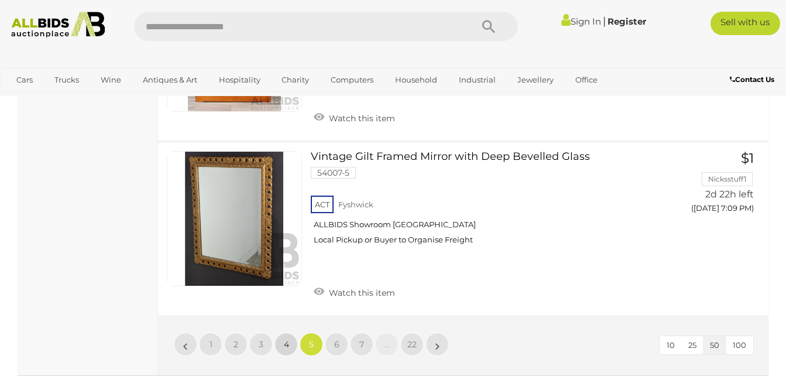
click at [286, 339] on span "4" at bounding box center [286, 344] width 5 height 11
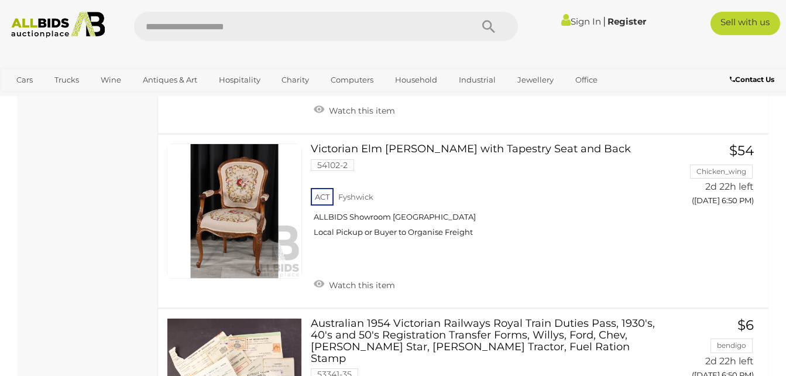
scroll to position [8604, 0]
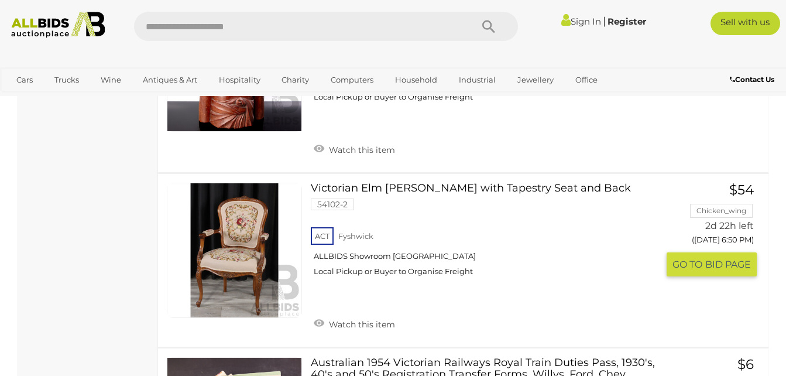
click at [559, 260] on div "ACT Fyshwick ALLBIDS Showroom Fyshwick Local Pickup or Buyer to Organise Freight" at bounding box center [484, 255] width 347 height 60
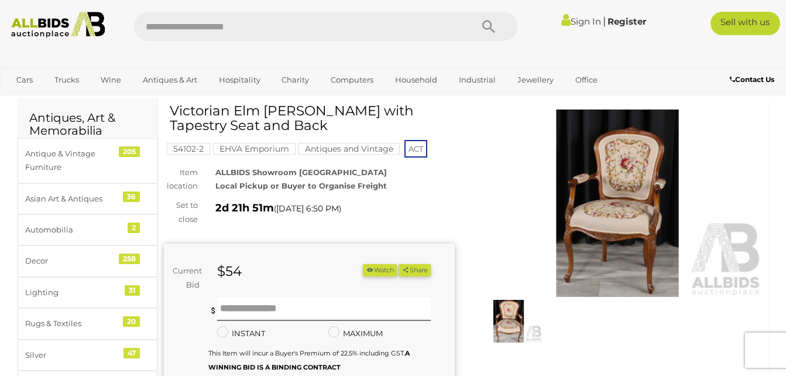
scroll to position [47, 0]
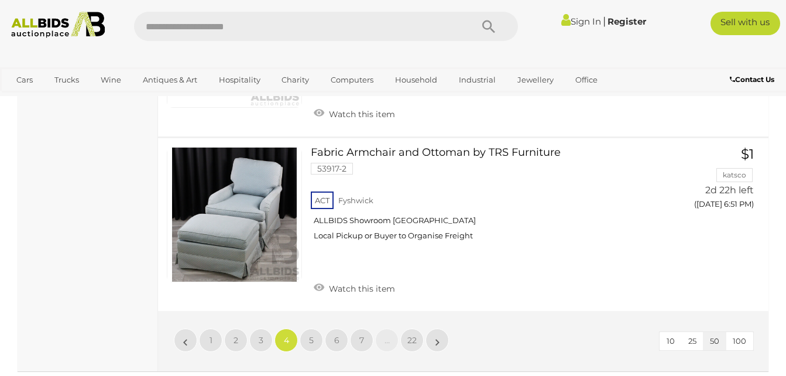
scroll to position [9422, 0]
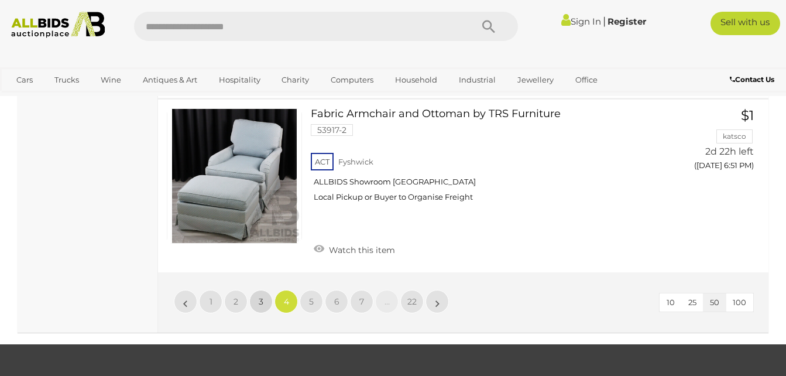
click at [265, 290] on link "3" at bounding box center [260, 301] width 23 height 23
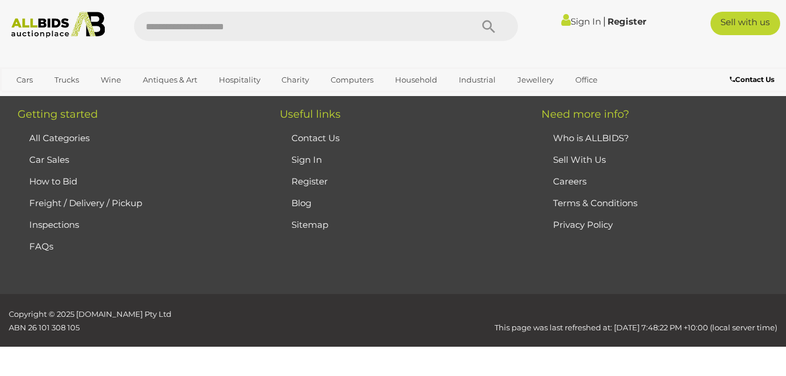
scroll to position [261, 0]
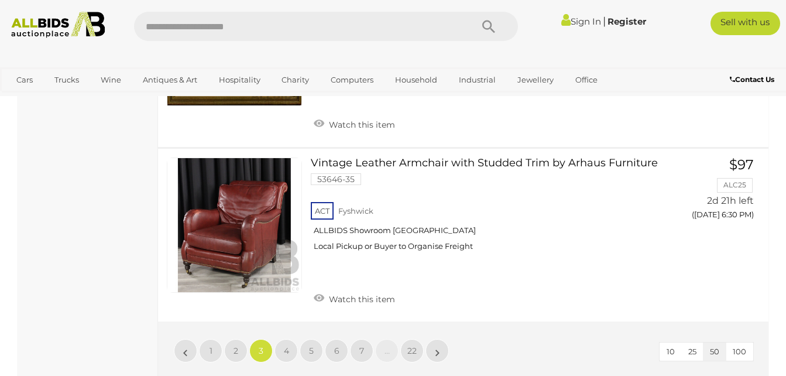
scroll to position [9160, 0]
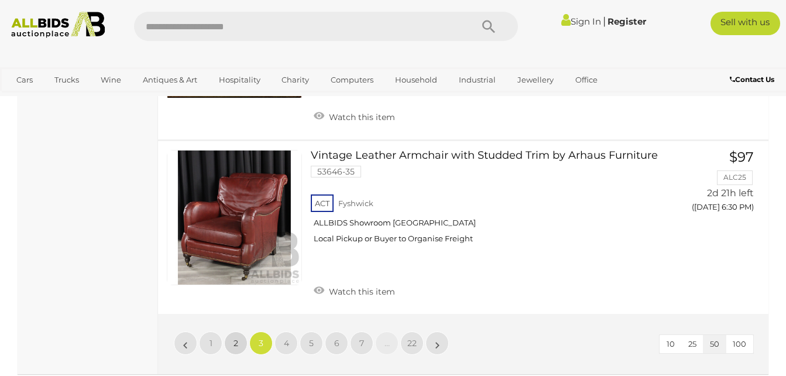
click at [238, 331] on link "2" at bounding box center [235, 342] width 23 height 23
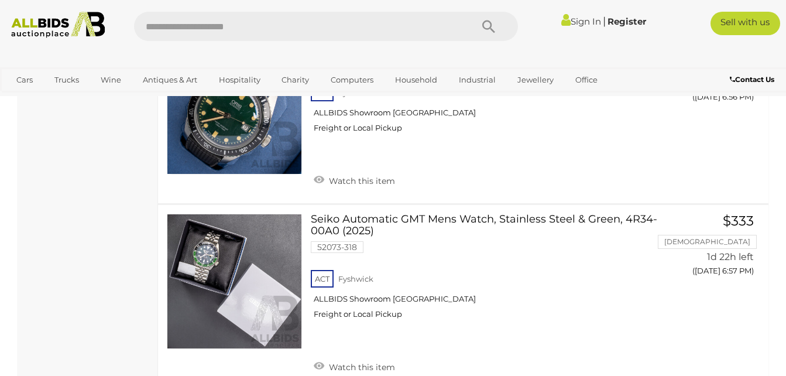
scroll to position [6243, 0]
